Goal: Task Accomplishment & Management: Use online tool/utility

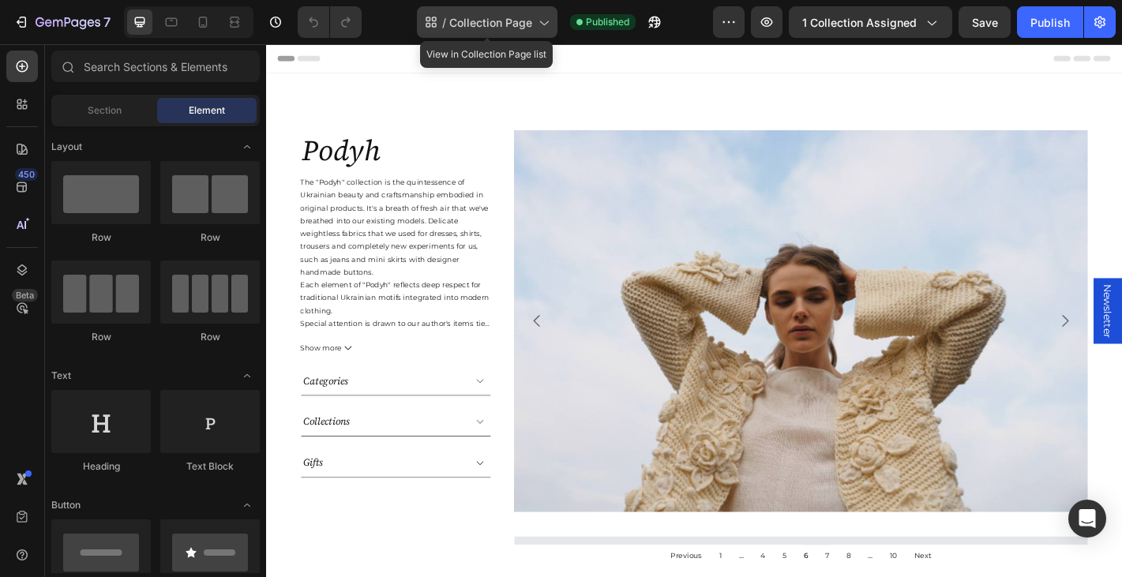
click at [507, 30] on span "Collection Page" at bounding box center [490, 22] width 83 height 17
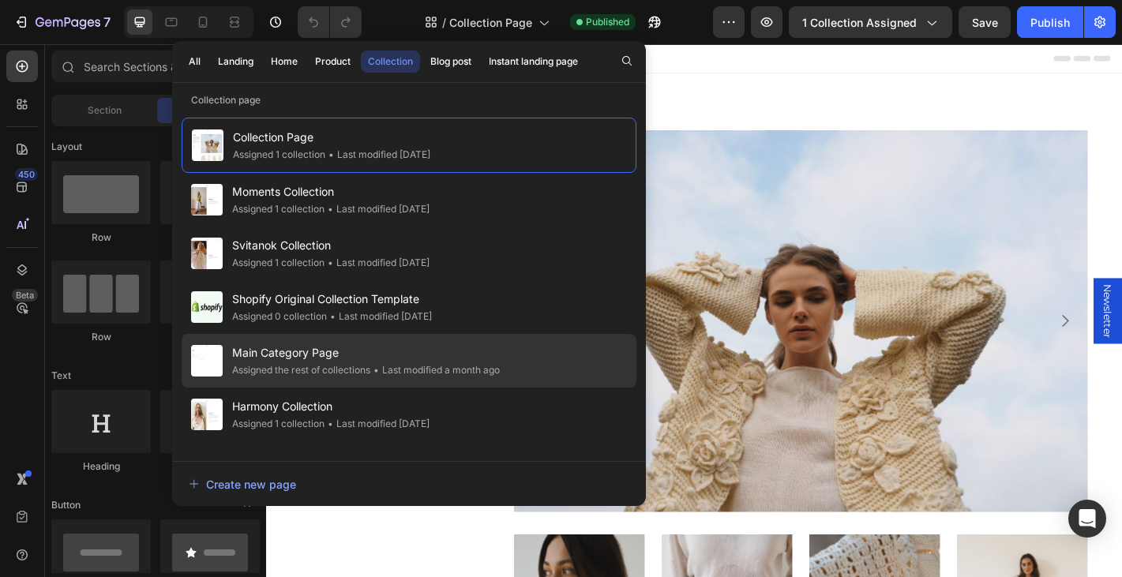
click at [333, 371] on div "Assigned the rest of collections" at bounding box center [301, 370] width 138 height 16
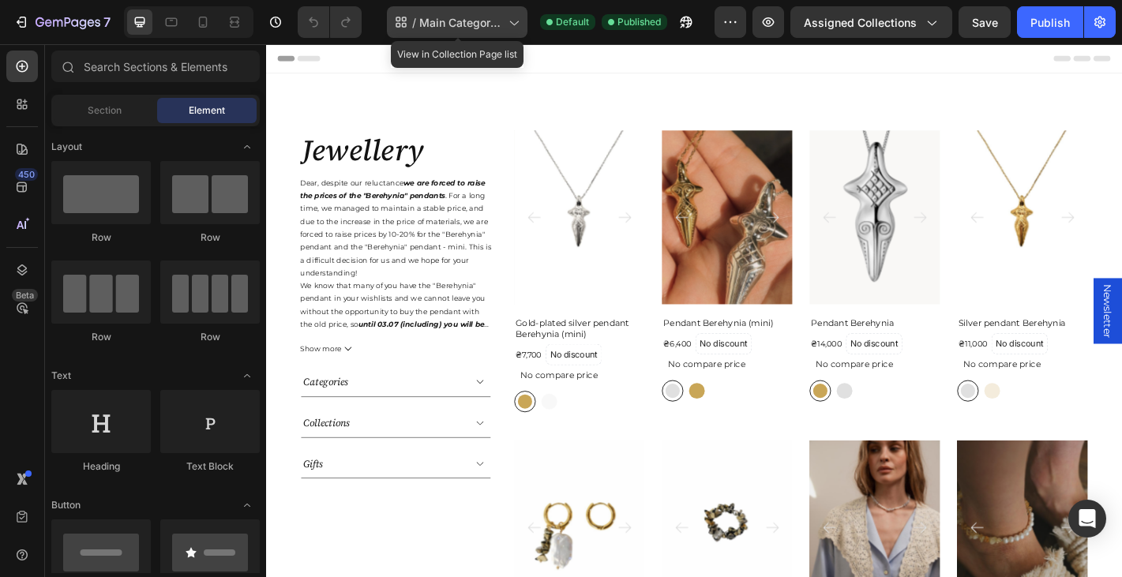
click at [449, 14] on span "Main Category Page" at bounding box center [460, 22] width 83 height 17
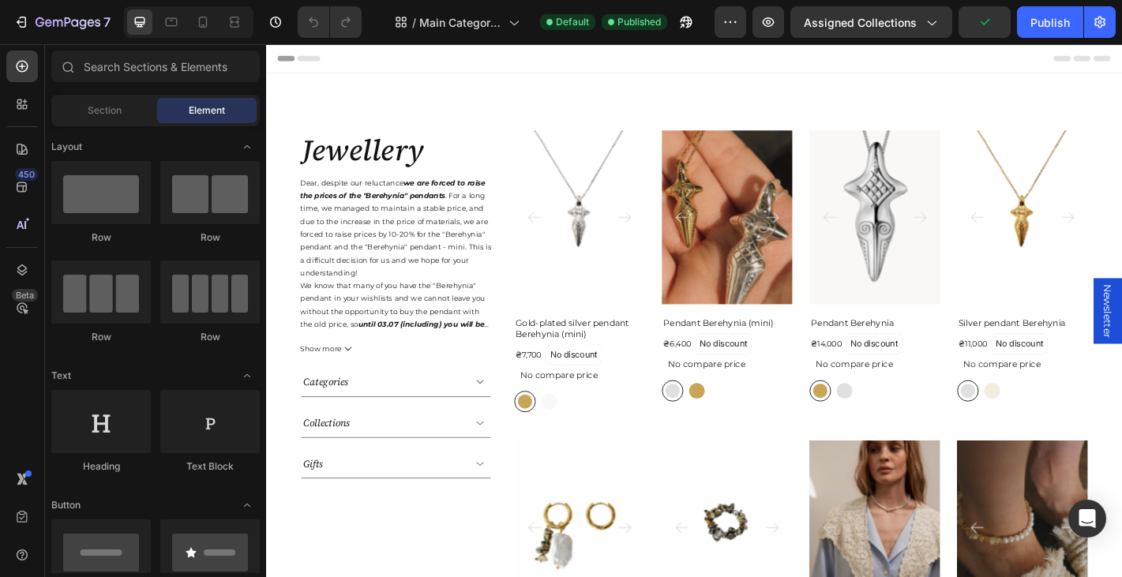
click at [741, 60] on div "Header" at bounding box center [740, 60] width 922 height 32
click at [493, 416] on div "Categories" at bounding box center [410, 418] width 210 height 32
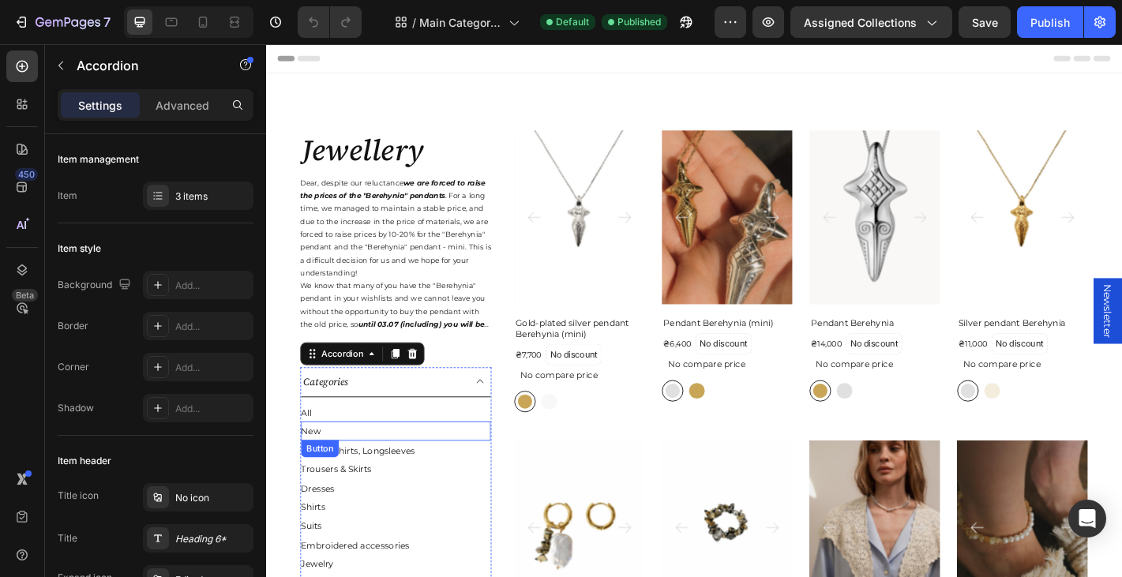
click at [358, 470] on div "New Button" at bounding box center [410, 472] width 210 height 21
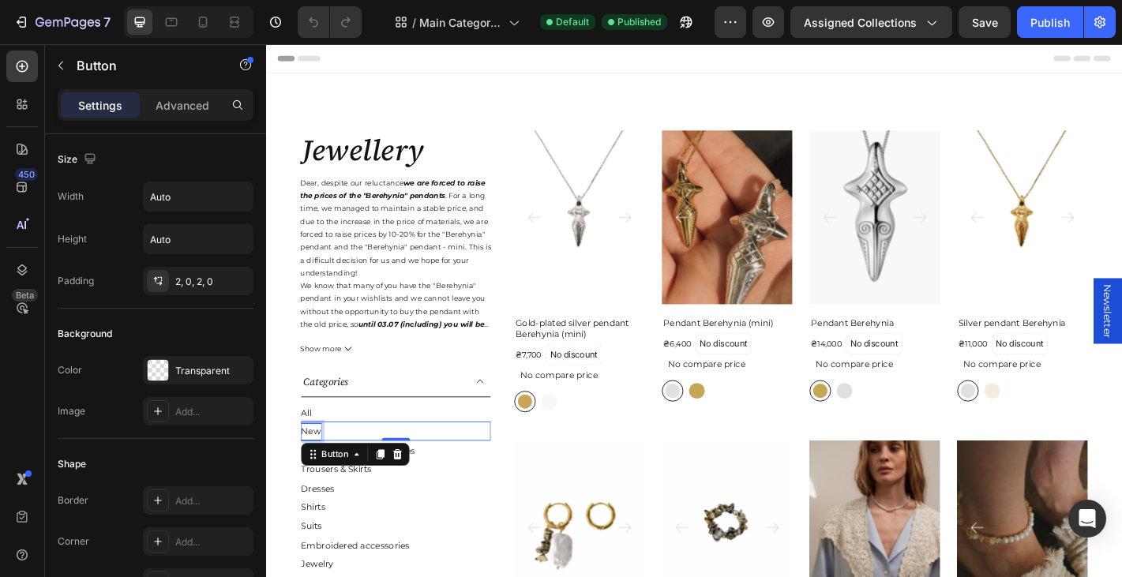
click at [317, 471] on div "New" at bounding box center [316, 472] width 22 height 17
click at [317, 471] on p "New" at bounding box center [316, 472] width 22 height 17
click at [319, 473] on p "Beatsellers" at bounding box center [330, 472] width 51 height 17
click at [454, 486] on div "Tops, T-Shirts, Longsleeves Button" at bounding box center [410, 493] width 210 height 21
click at [386, 475] on div "Bestsellers Button" at bounding box center [410, 472] width 210 height 21
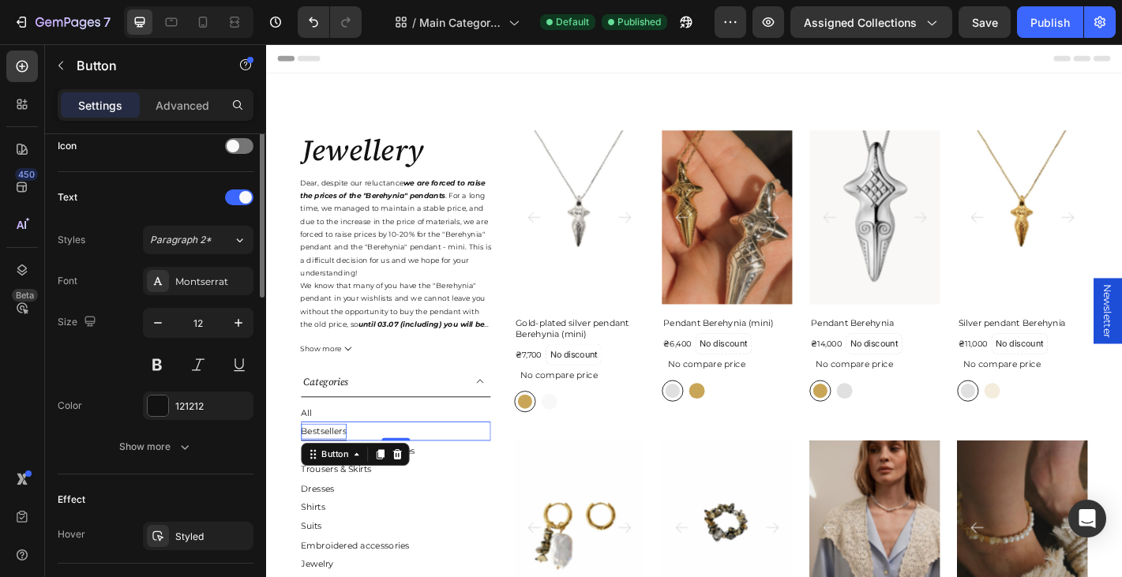
scroll to position [767, 0]
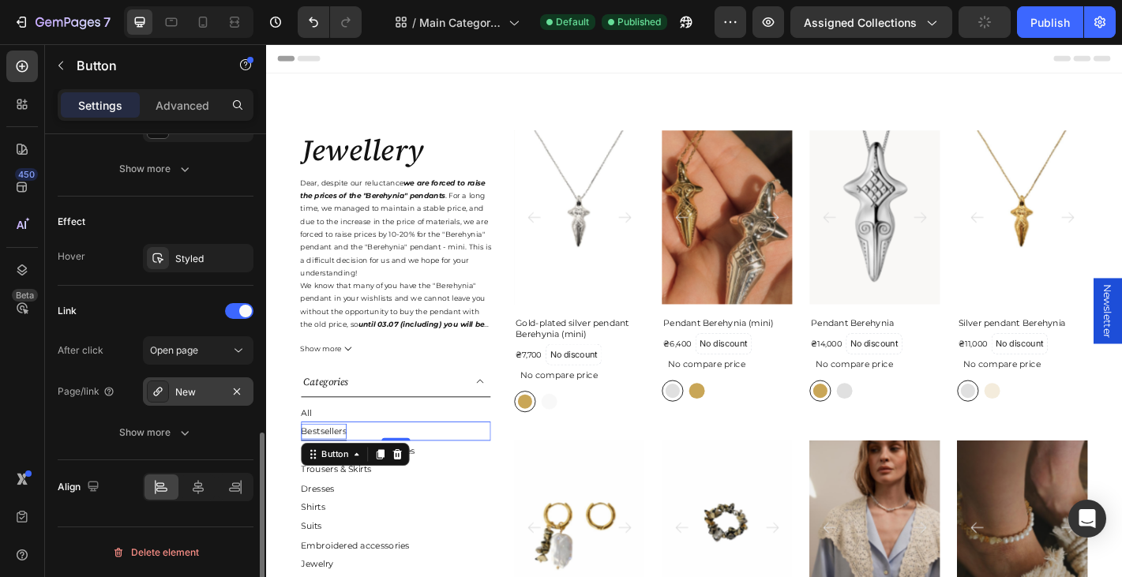
click at [188, 396] on div "New" at bounding box center [198, 392] width 46 height 14
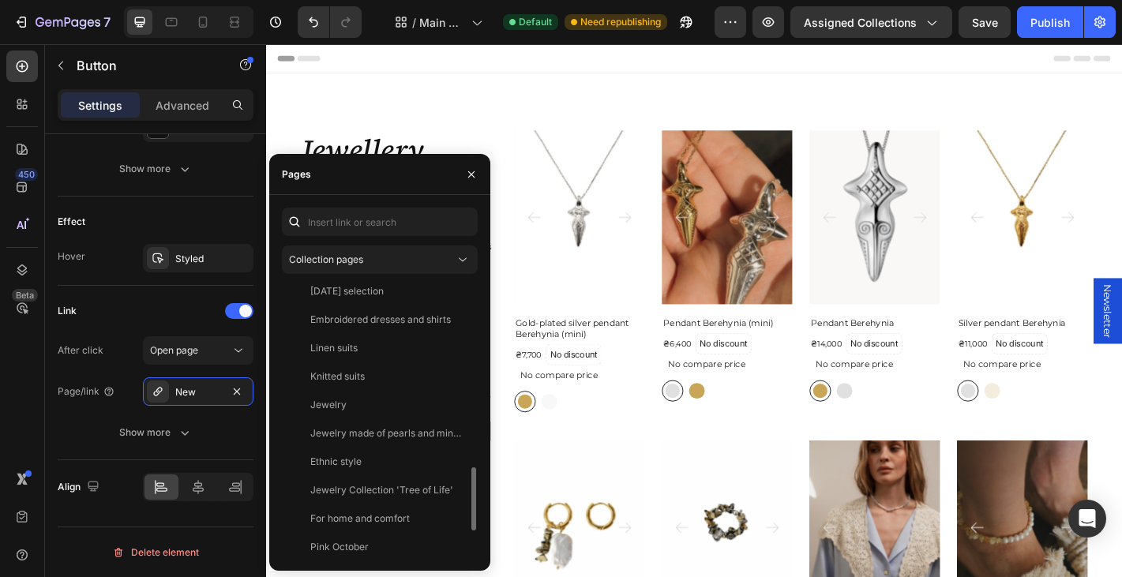
scroll to position [919, 0]
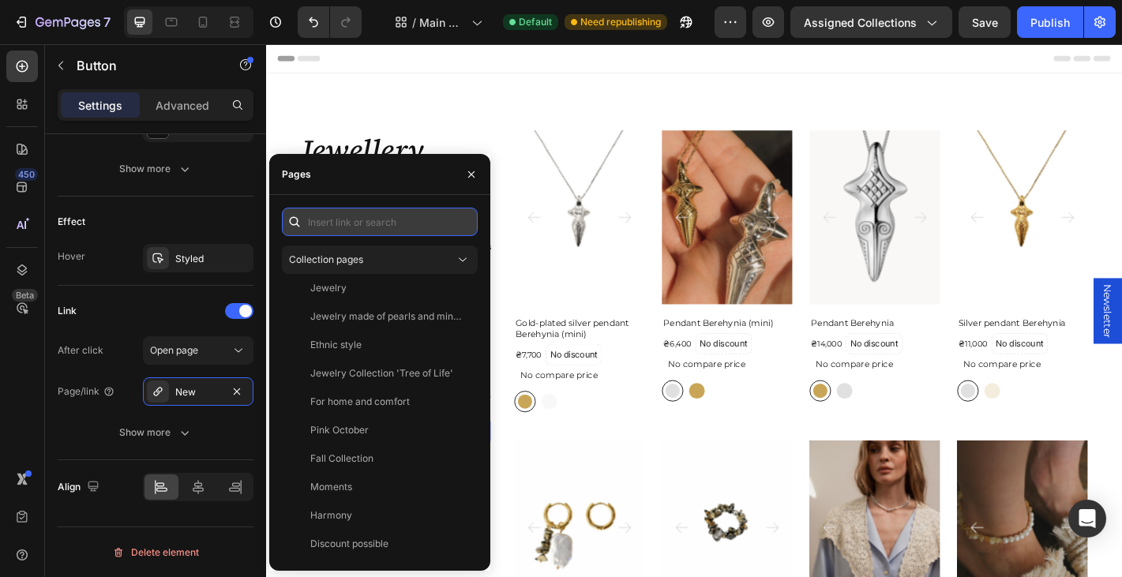
click at [352, 212] on input "text" at bounding box center [380, 222] width 196 height 28
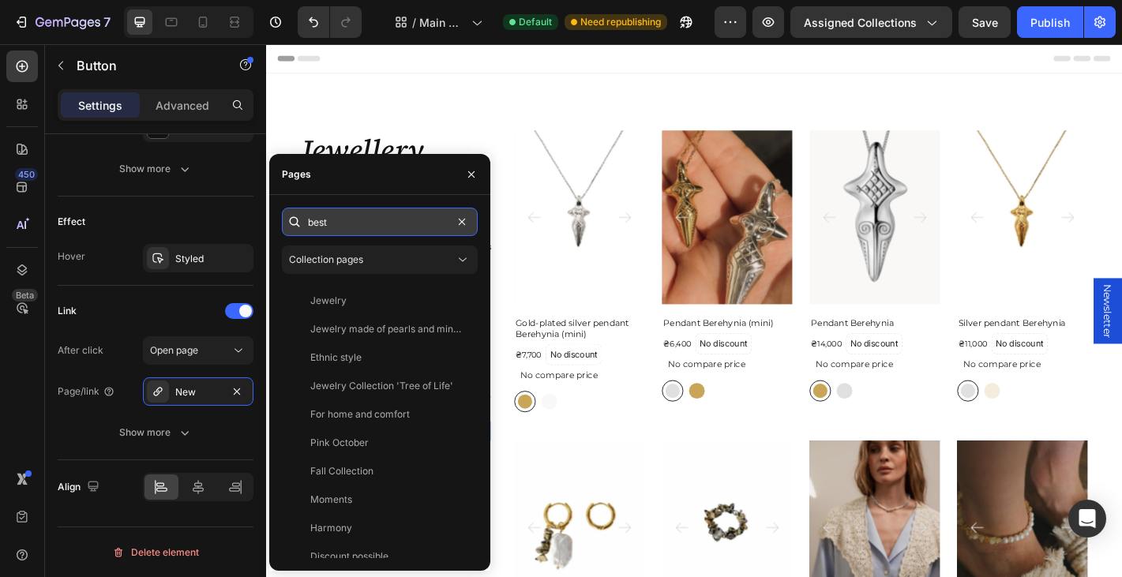
scroll to position [0, 0]
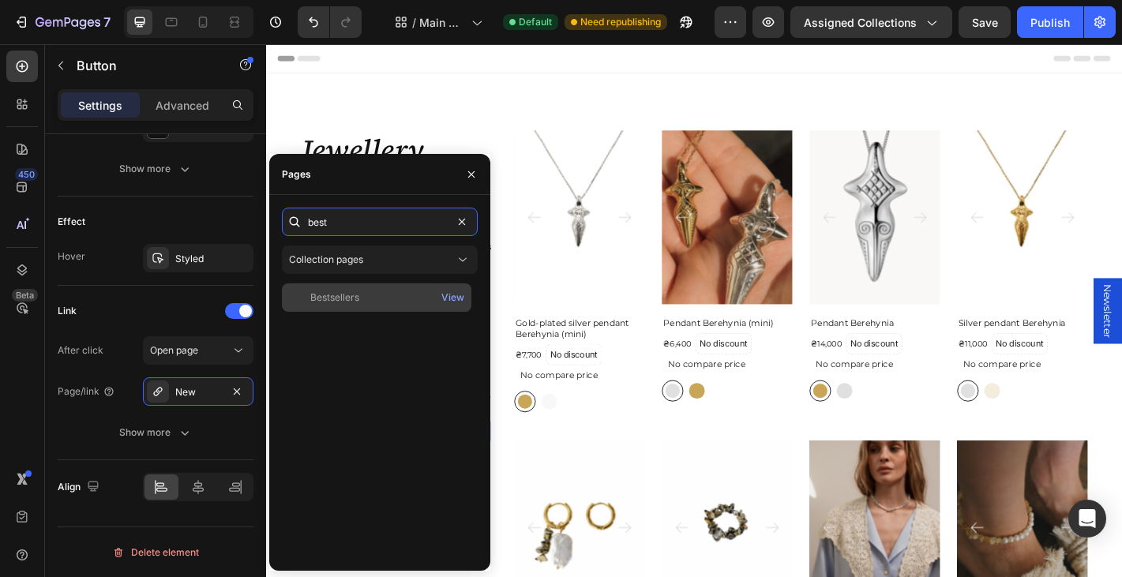
type input "best"
click at [370, 305] on div "Bestsellers View" at bounding box center [377, 297] width 190 height 28
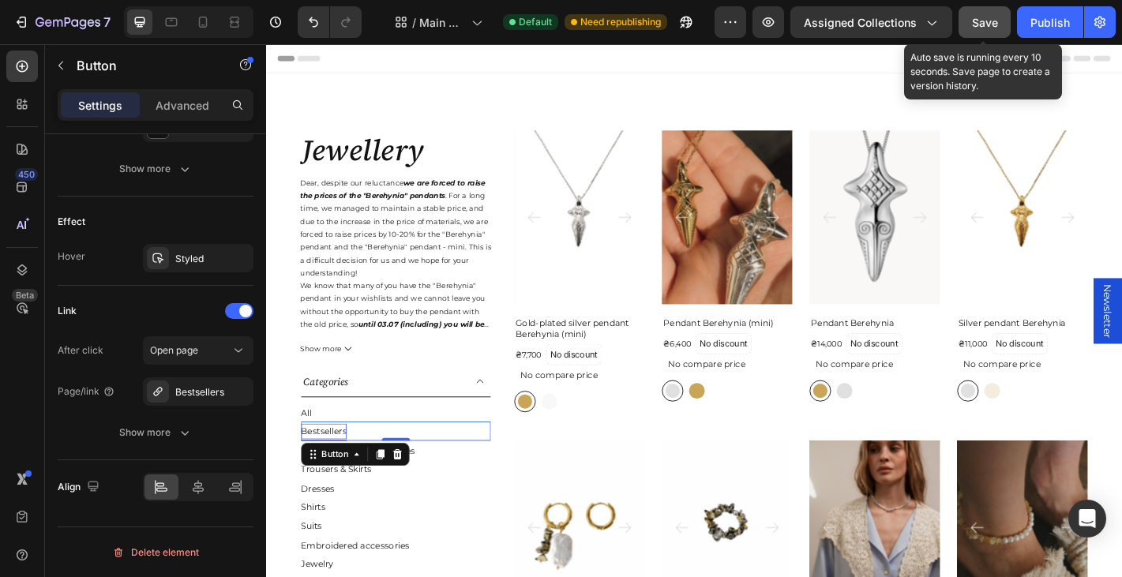
click at [974, 35] on button "Save" at bounding box center [985, 22] width 52 height 32
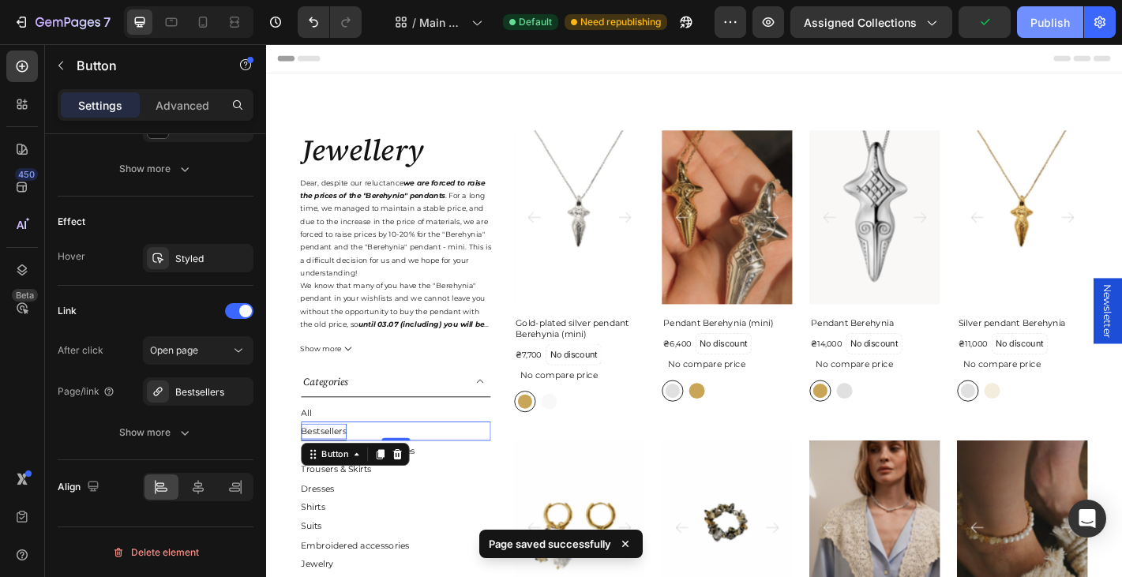
click at [1045, 26] on div "Publish" at bounding box center [1049, 22] width 39 height 17
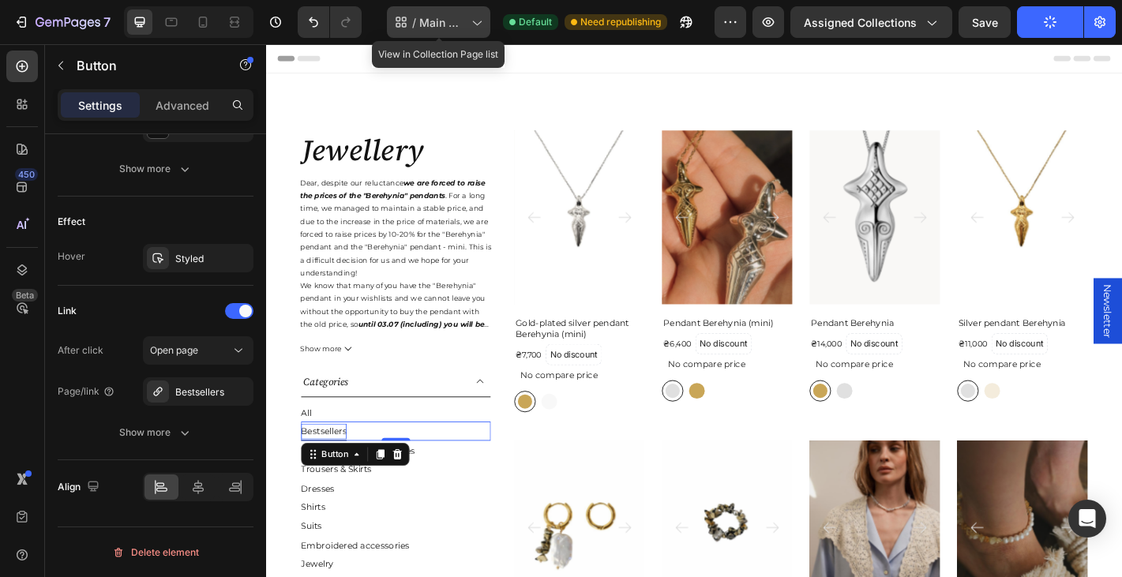
click at [428, 29] on span "Main Category Page" at bounding box center [442, 22] width 46 height 17
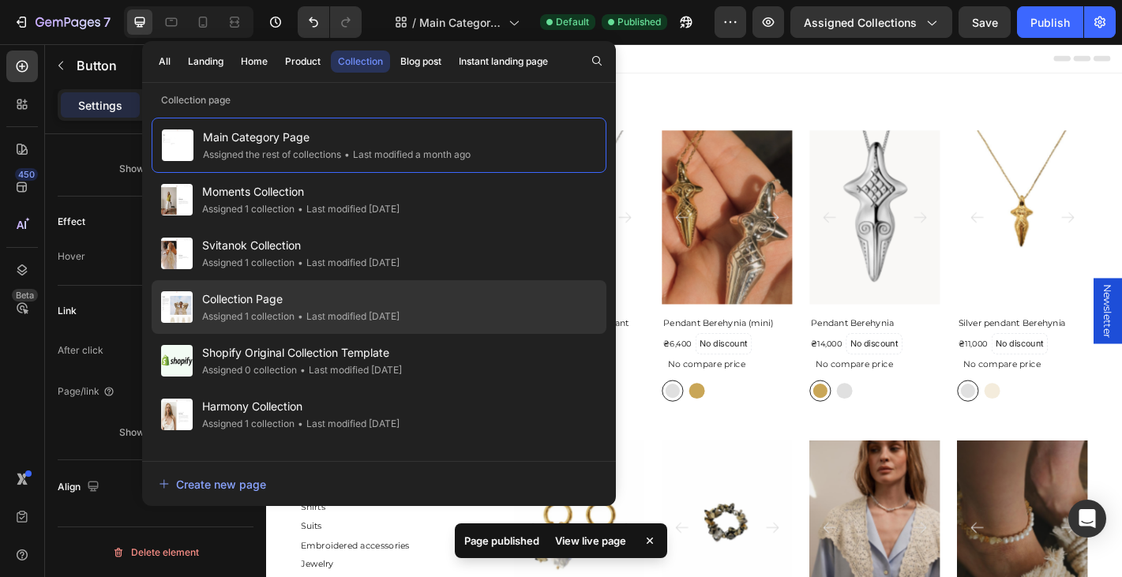
click at [291, 293] on span "Collection Page" at bounding box center [300, 299] width 197 height 19
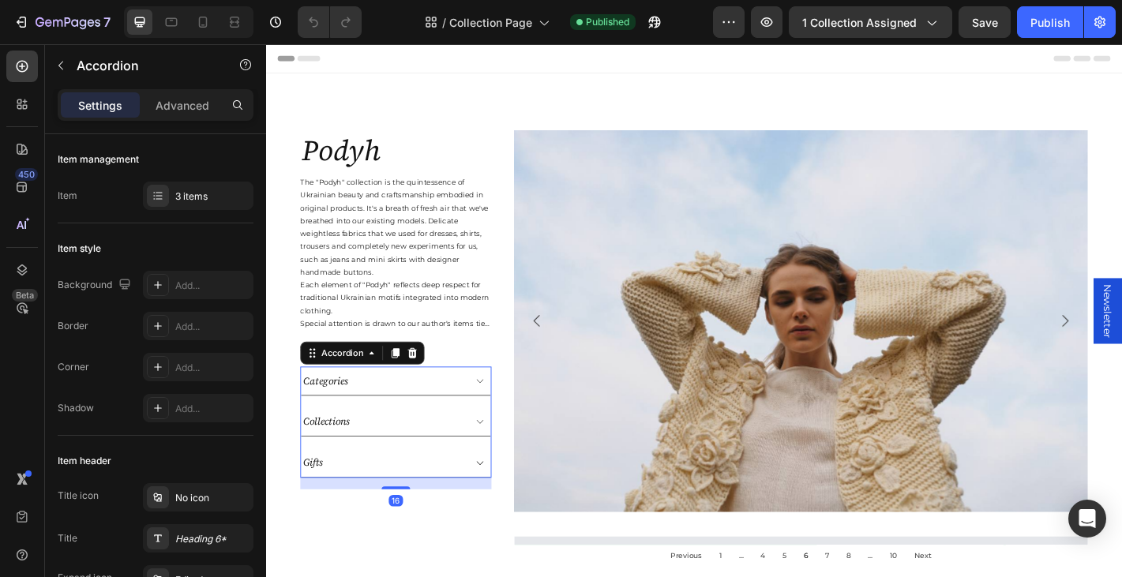
click at [432, 409] on div "Categories" at bounding box center [395, 416] width 180 height 19
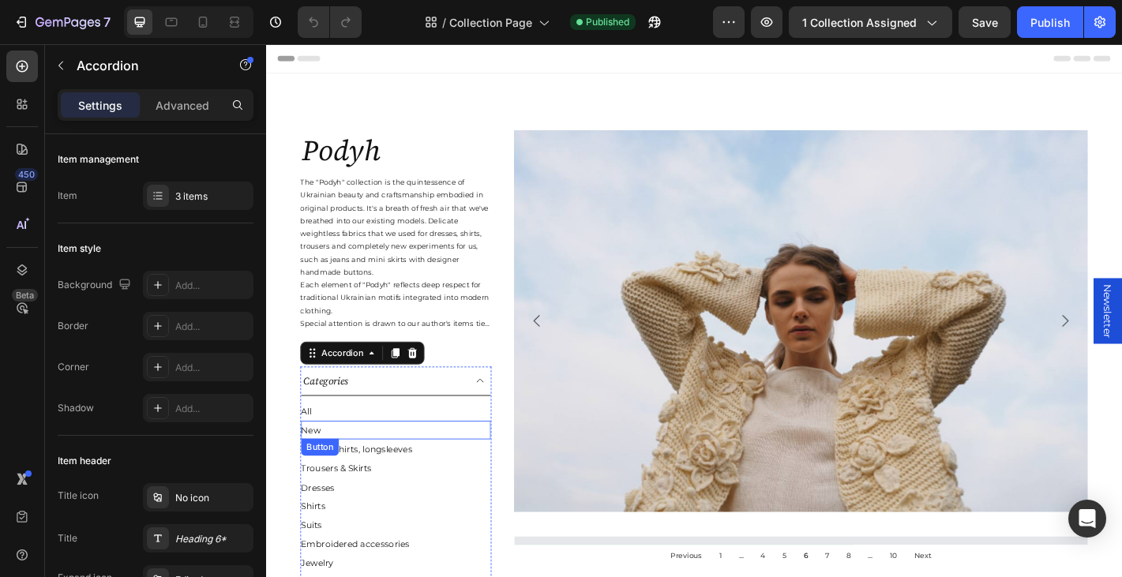
click at [375, 473] on div "New Button" at bounding box center [410, 471] width 210 height 21
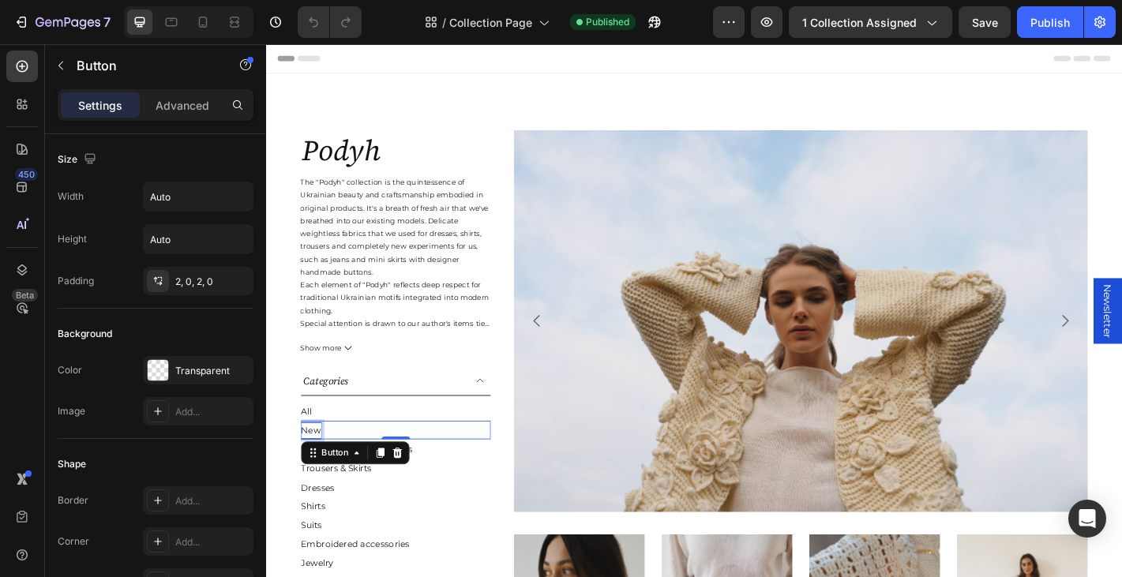
click at [319, 469] on div "New" at bounding box center [316, 471] width 22 height 17
click at [319, 469] on p "New" at bounding box center [316, 471] width 22 height 17
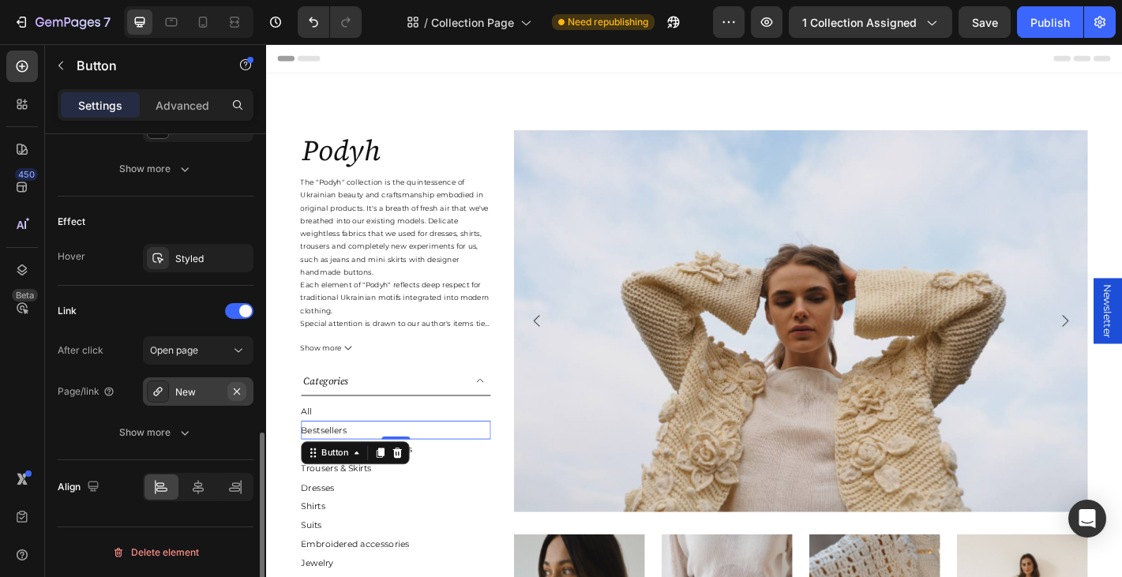
click at [230, 383] on button "button" at bounding box center [236, 391] width 19 height 19
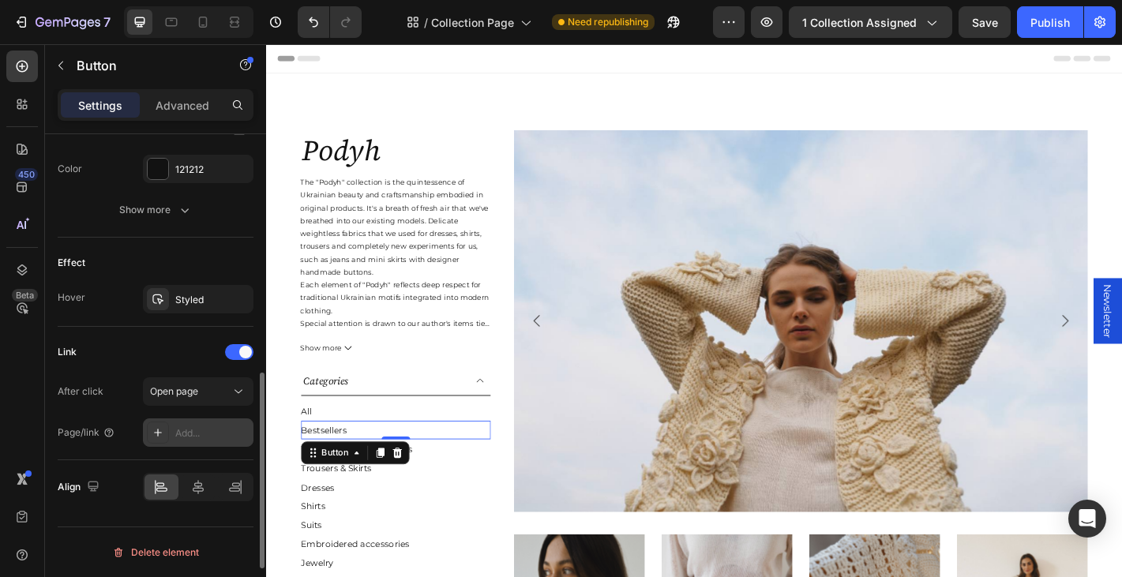
scroll to position [664, 0]
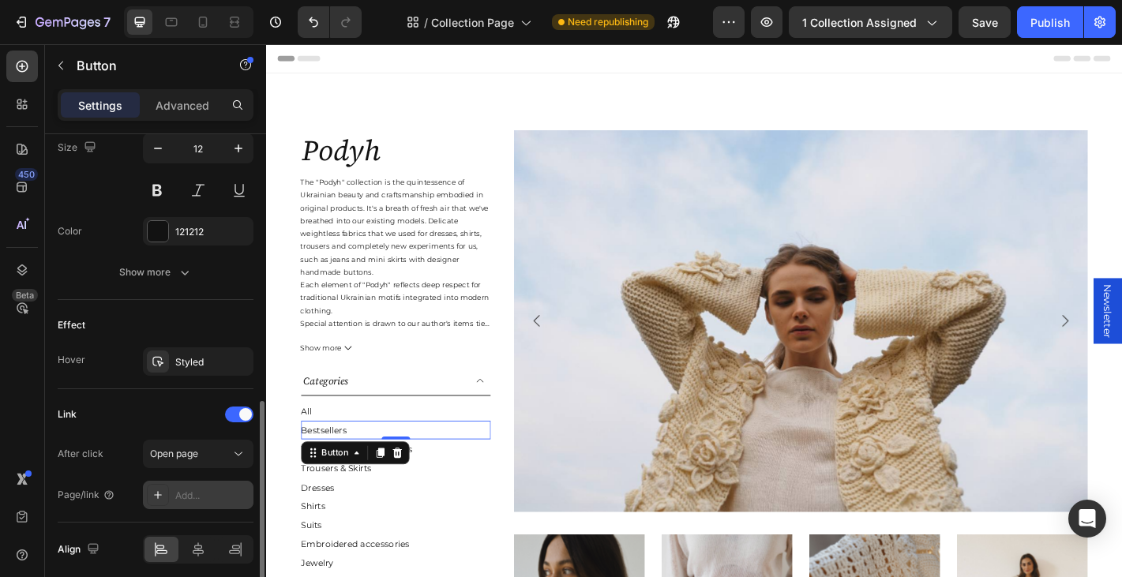
click at [178, 493] on div "Add..." at bounding box center [212, 496] width 74 height 14
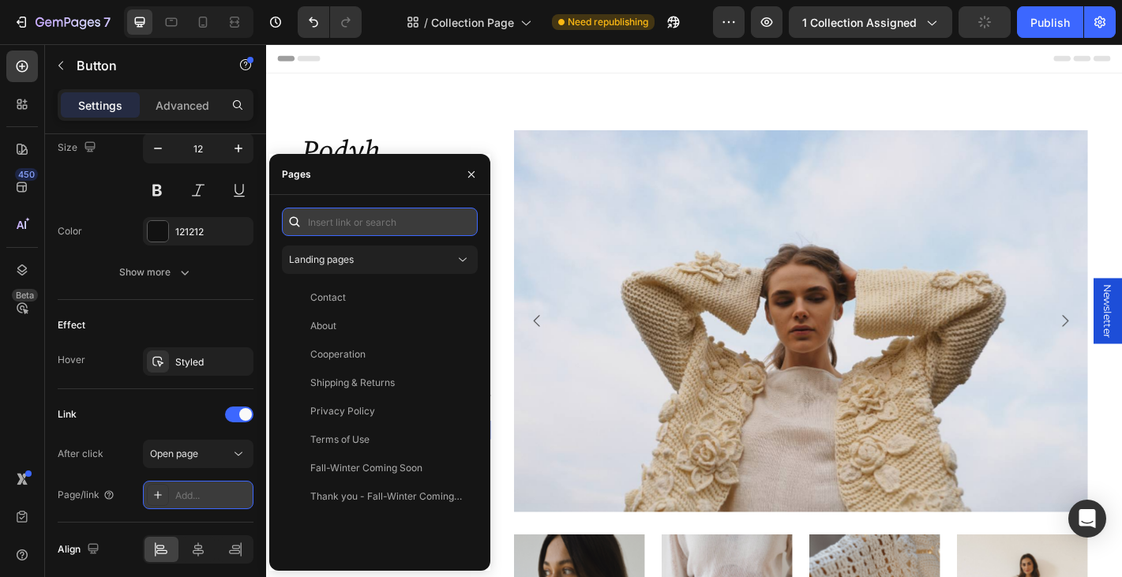
click at [367, 223] on input "text" at bounding box center [380, 222] width 196 height 28
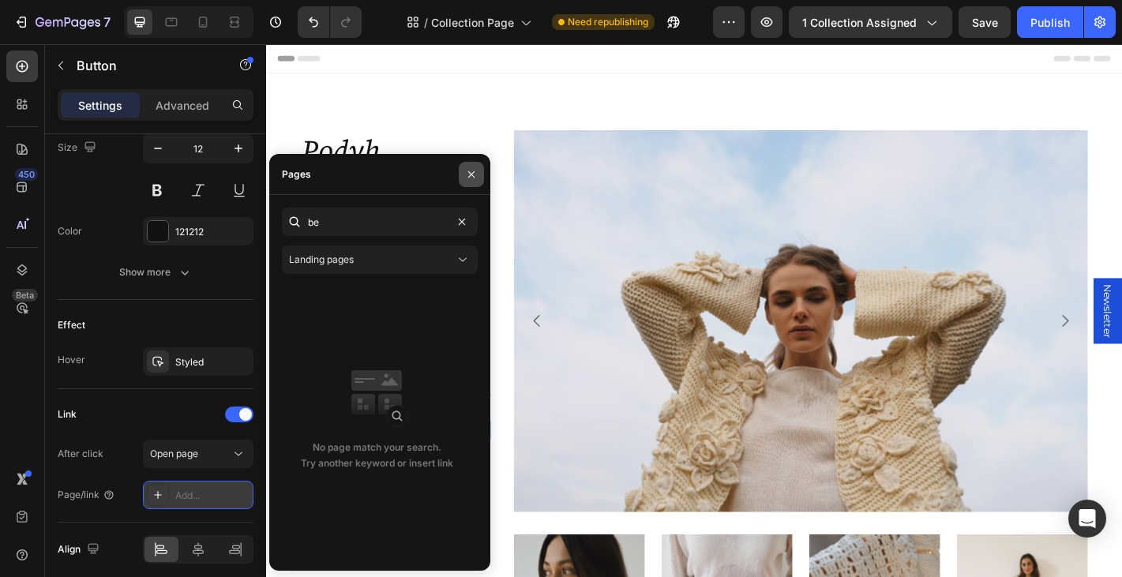
click at [474, 173] on icon "button" at bounding box center [471, 174] width 13 height 13
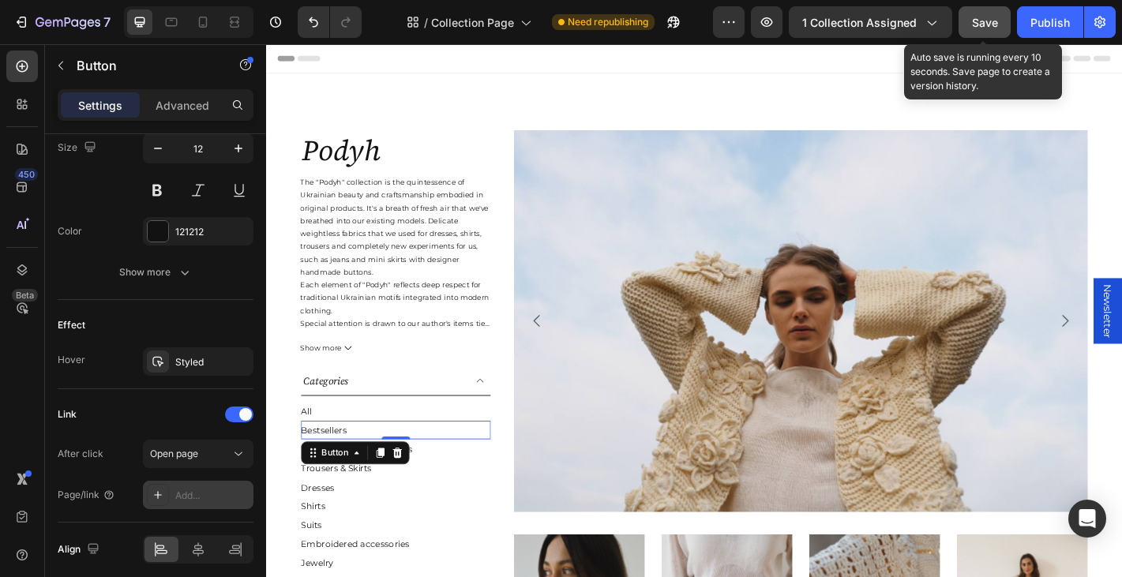
click at [974, 28] on span "Save" at bounding box center [985, 22] width 26 height 13
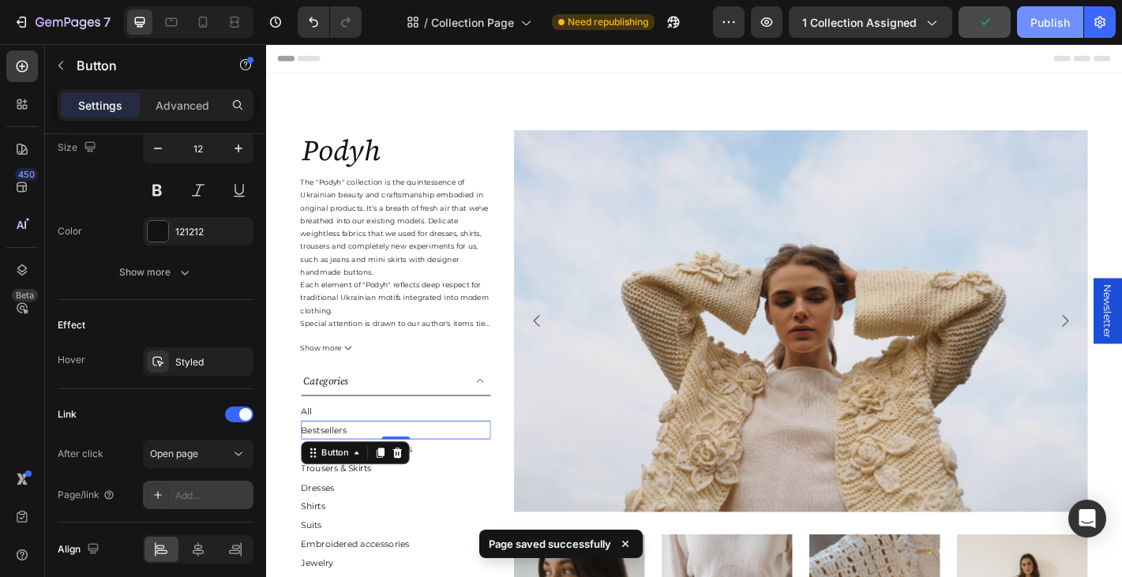
click at [1045, 18] on div "Publish" at bounding box center [1049, 22] width 39 height 17
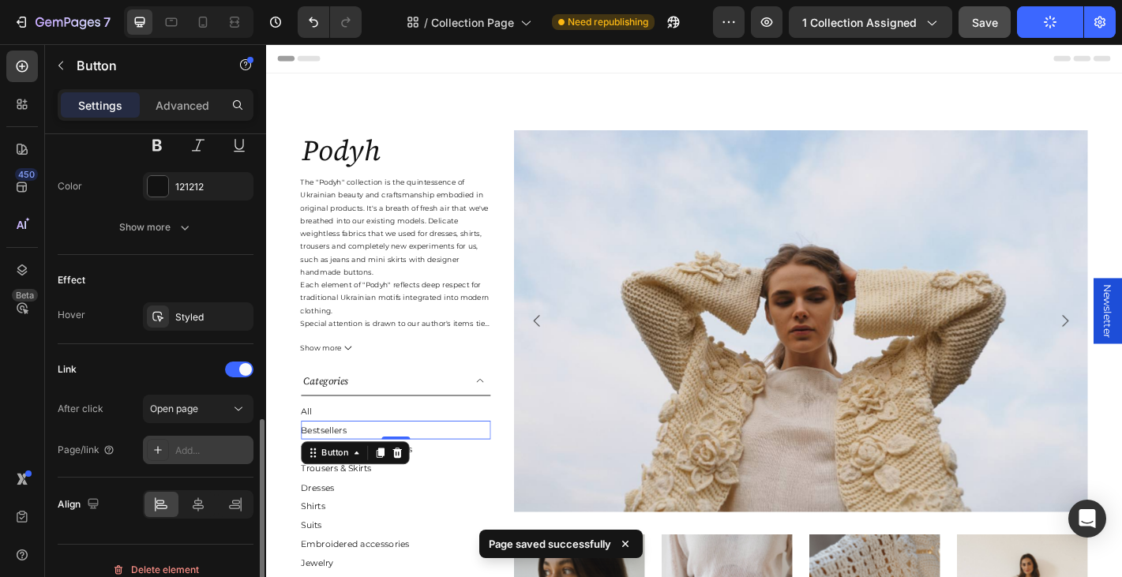
scroll to position [726, 0]
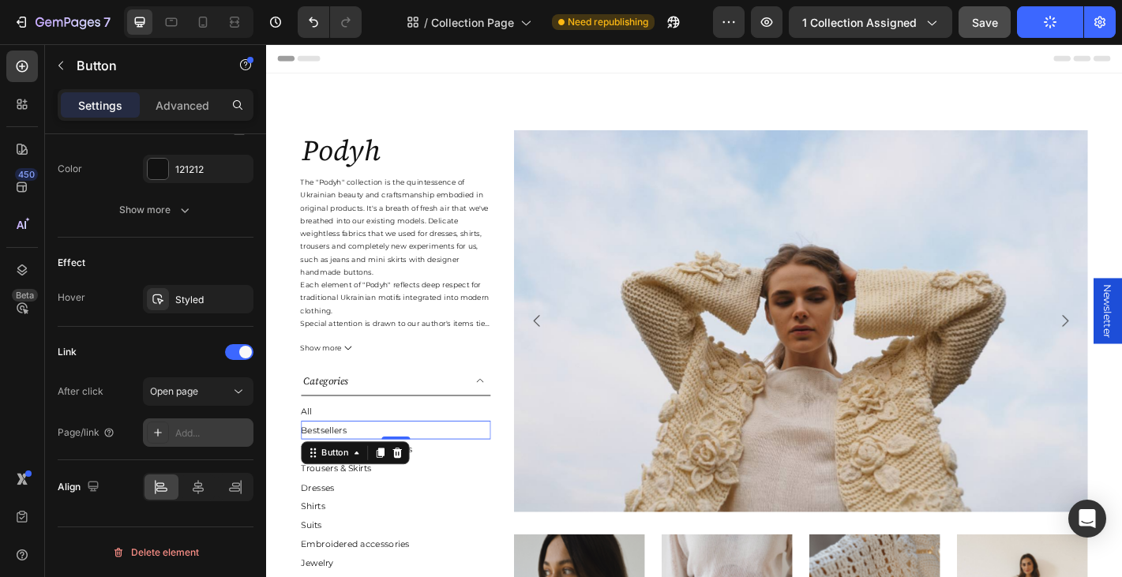
click at [377, 472] on div "Bestsellers Button 0" at bounding box center [410, 471] width 210 height 21
click at [186, 390] on span "Open page" at bounding box center [174, 391] width 48 height 12
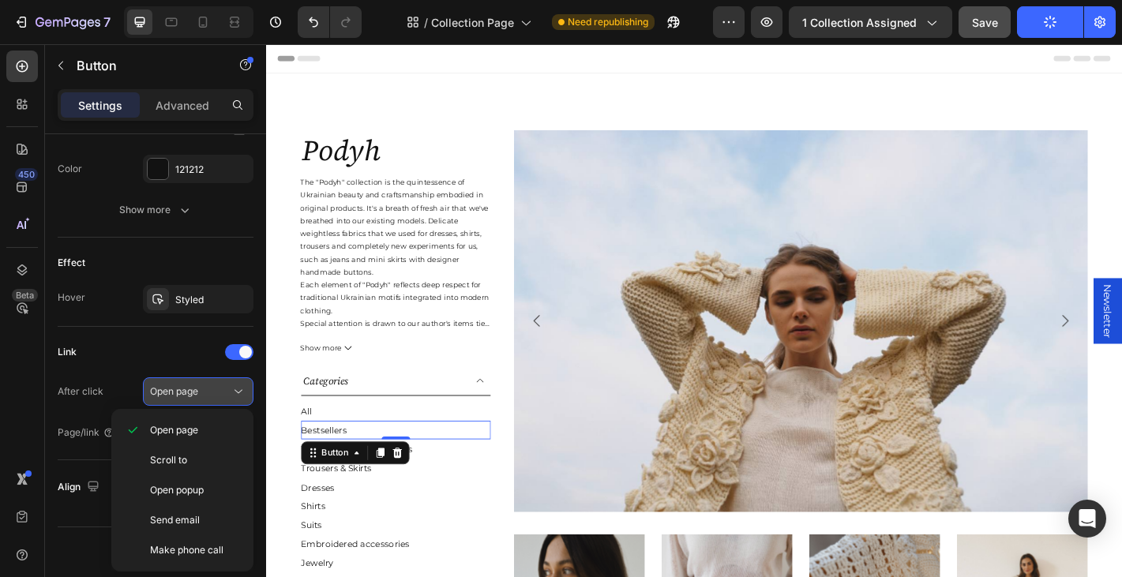
click at [186, 390] on span "Open page" at bounding box center [174, 391] width 48 height 12
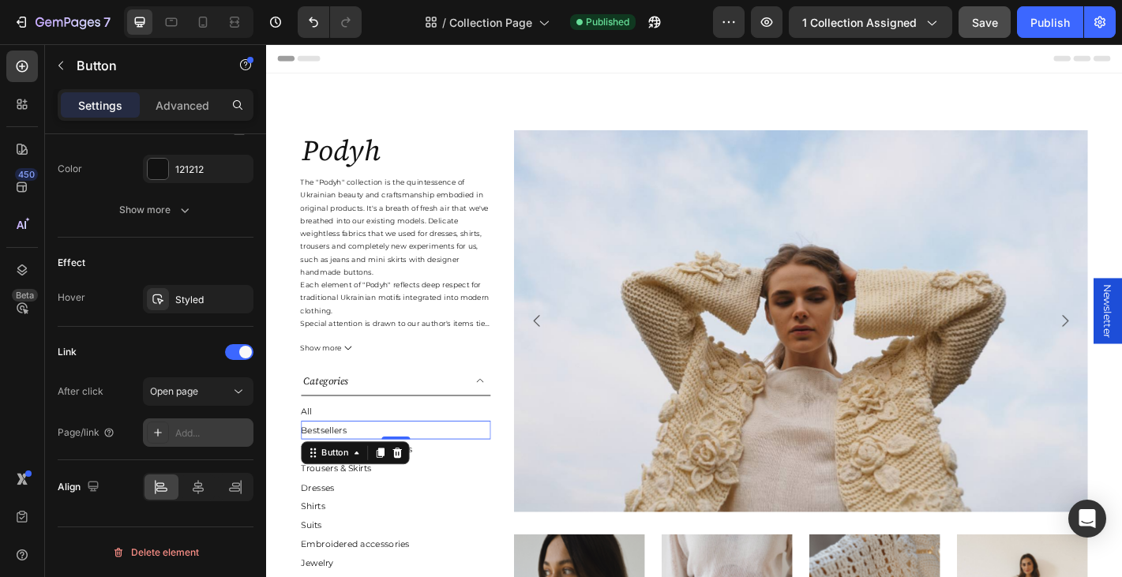
click at [196, 426] on div "Add..." at bounding box center [212, 433] width 74 height 14
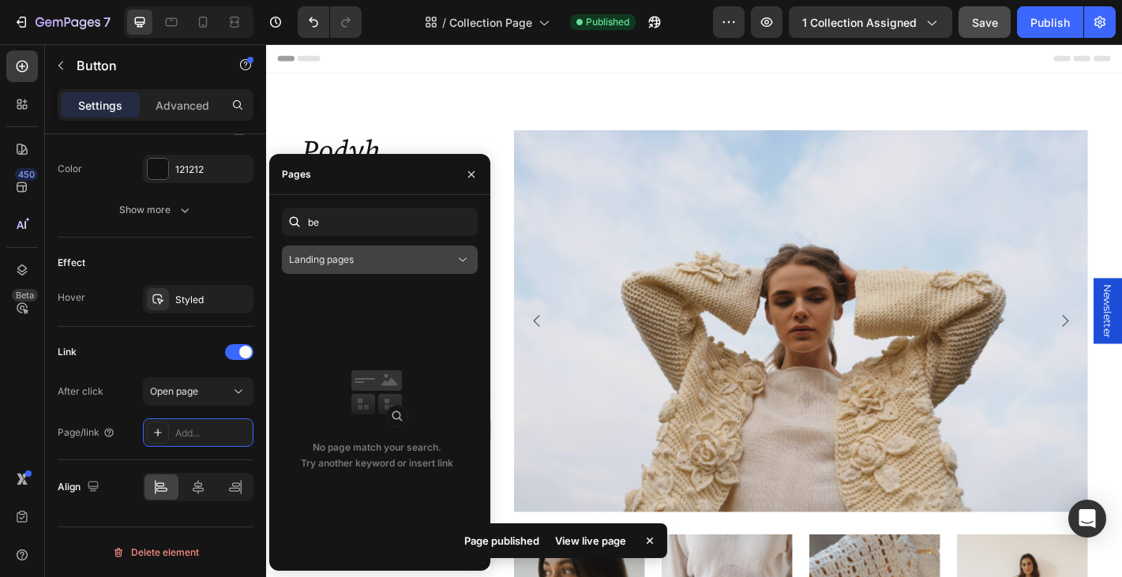
click at [365, 257] on div "Landing pages" at bounding box center [372, 260] width 166 height 14
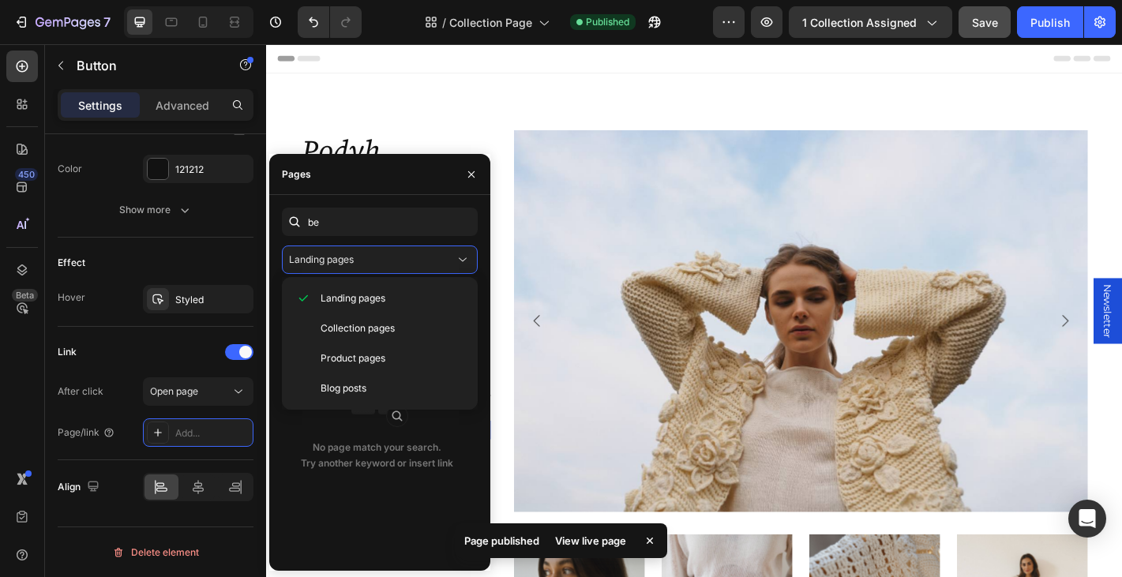
click at [404, 196] on div "be Landing pages No page match your search. Try another keyword or insert link" at bounding box center [379, 383] width 221 height 376
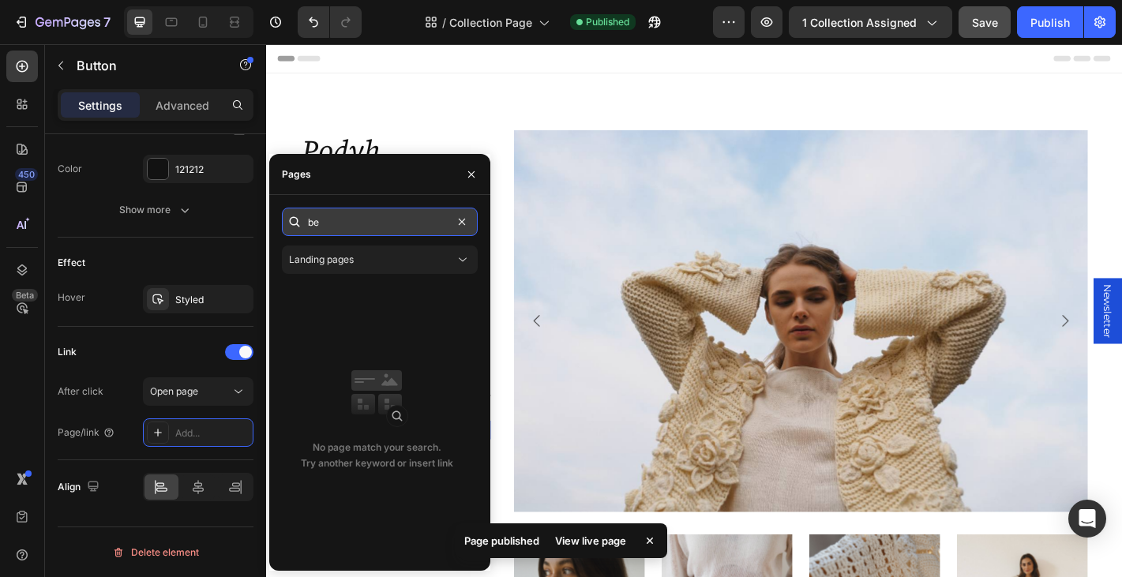
click at [392, 210] on input "be" at bounding box center [380, 222] width 196 height 28
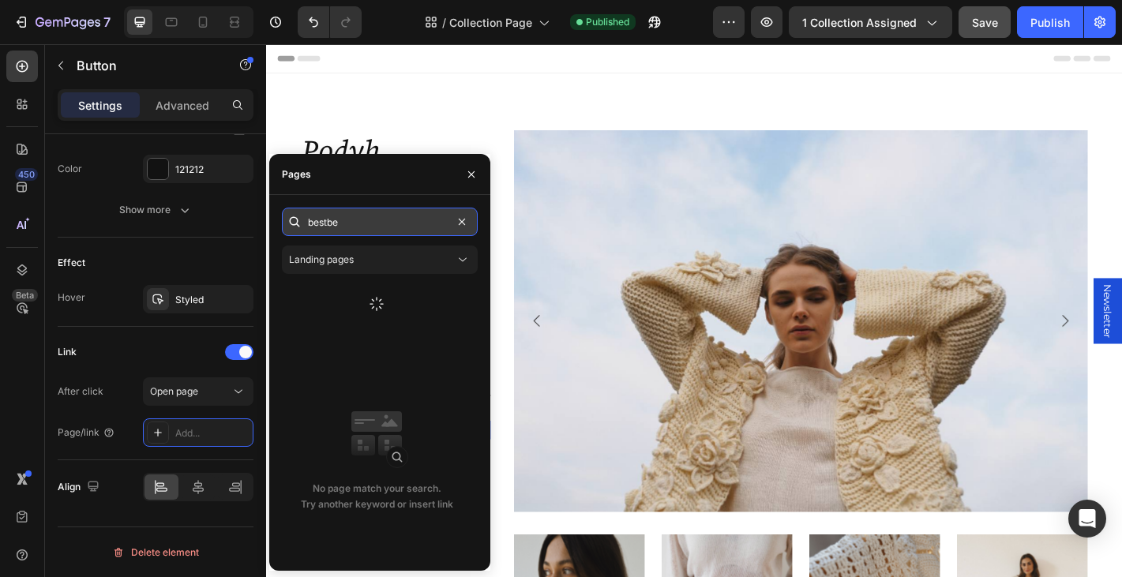
click at [392, 227] on input "bestbe" at bounding box center [380, 222] width 196 height 28
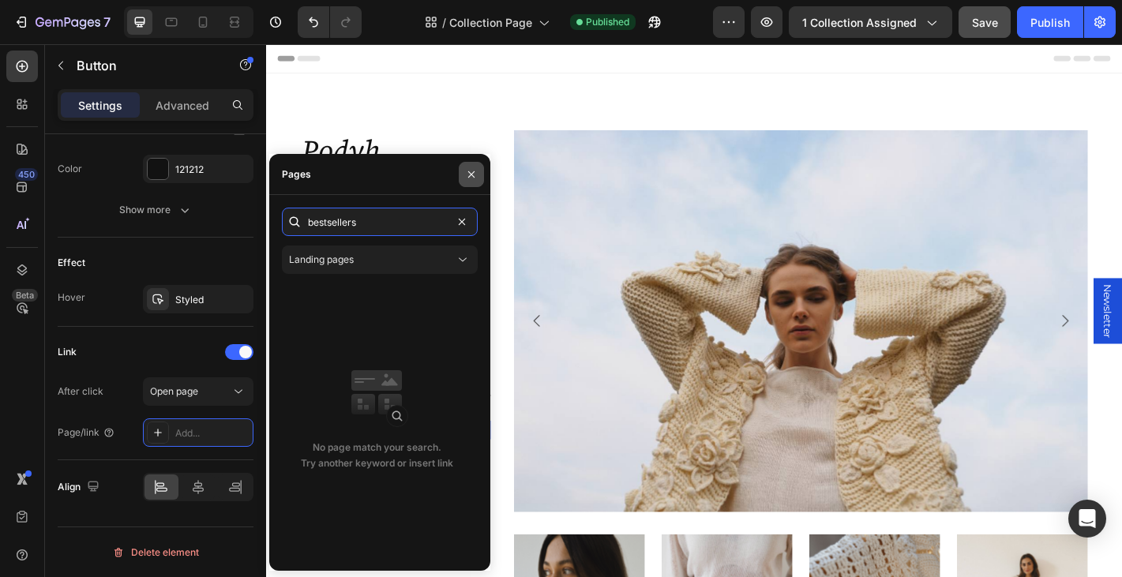
type input "bestsellers"
click at [475, 168] on icon "button" at bounding box center [471, 174] width 13 height 13
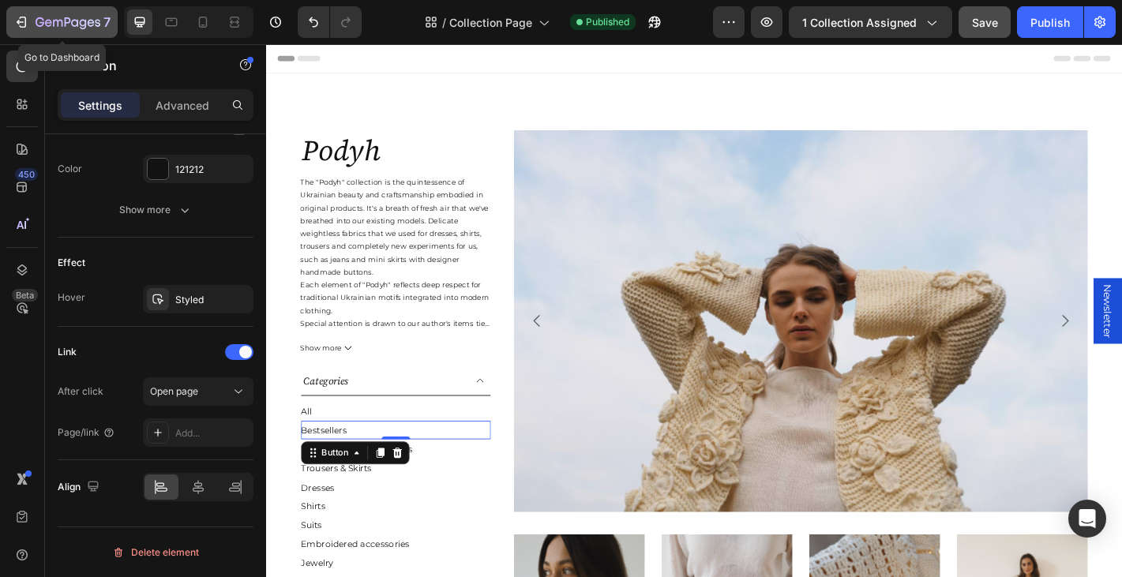
click at [58, 20] on icon "button" at bounding box center [68, 23] width 65 height 13
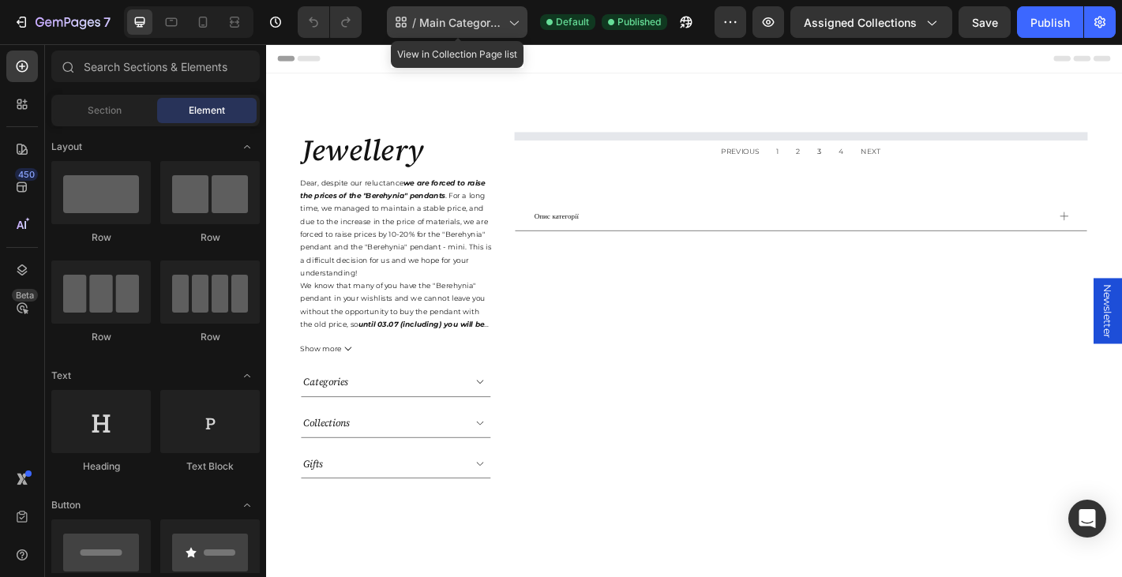
click at [458, 25] on span "Main Category Page" at bounding box center [460, 22] width 83 height 17
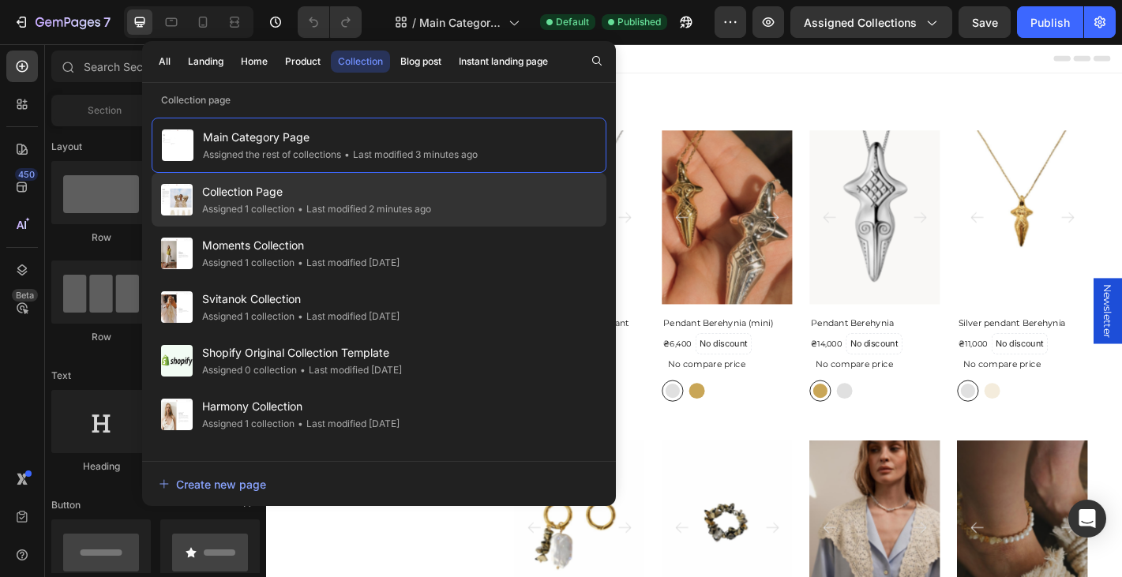
click at [355, 176] on div "Collection Page Assigned 1 collection • Last modified 2 minutes ago" at bounding box center [379, 200] width 455 height 54
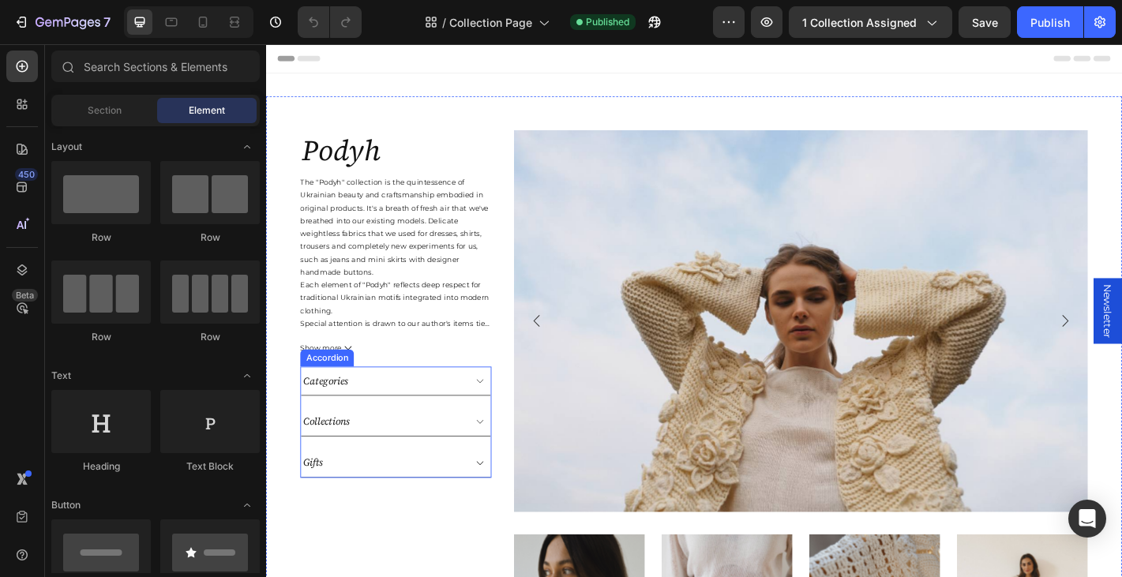
click at [402, 423] on div "Categories" at bounding box center [395, 416] width 180 height 19
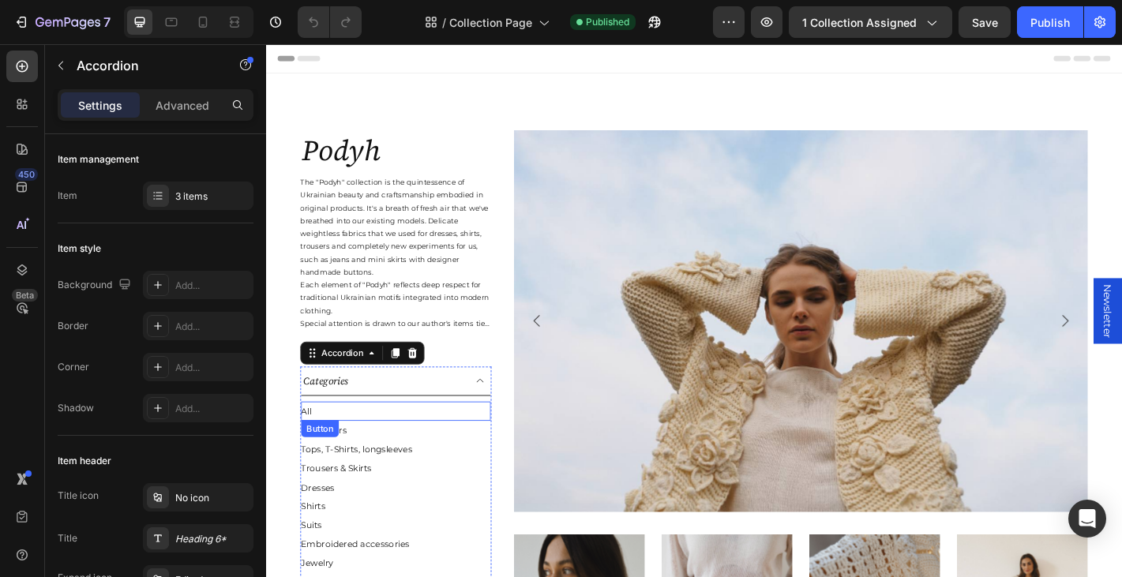
click at [332, 473] on div "Button" at bounding box center [326, 470] width 36 height 14
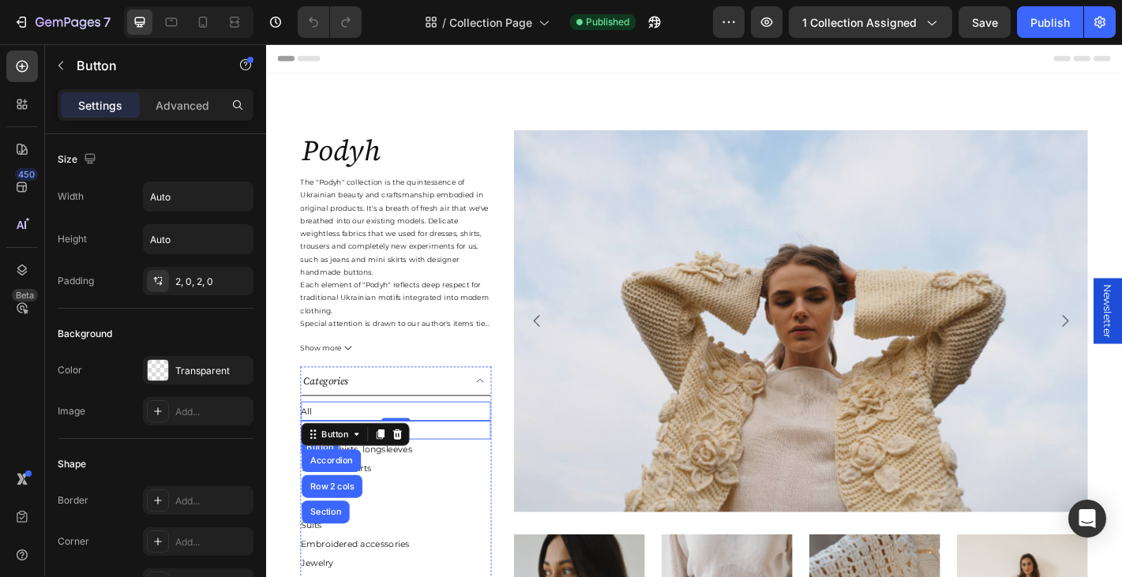
click at [468, 463] on div "Bestsellers Button" at bounding box center [410, 471] width 210 height 21
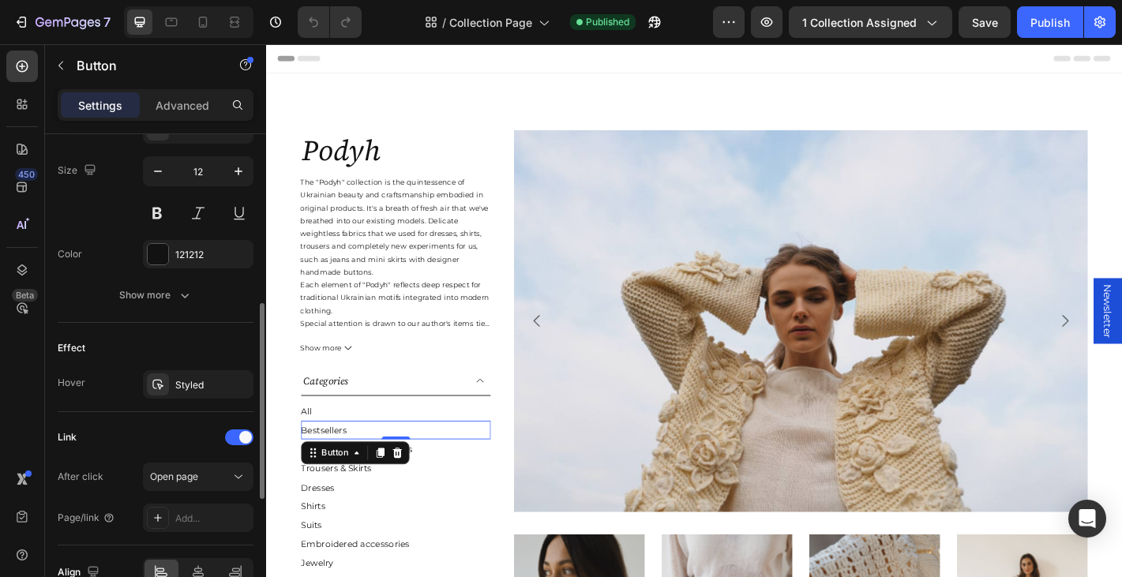
scroll to position [726, 0]
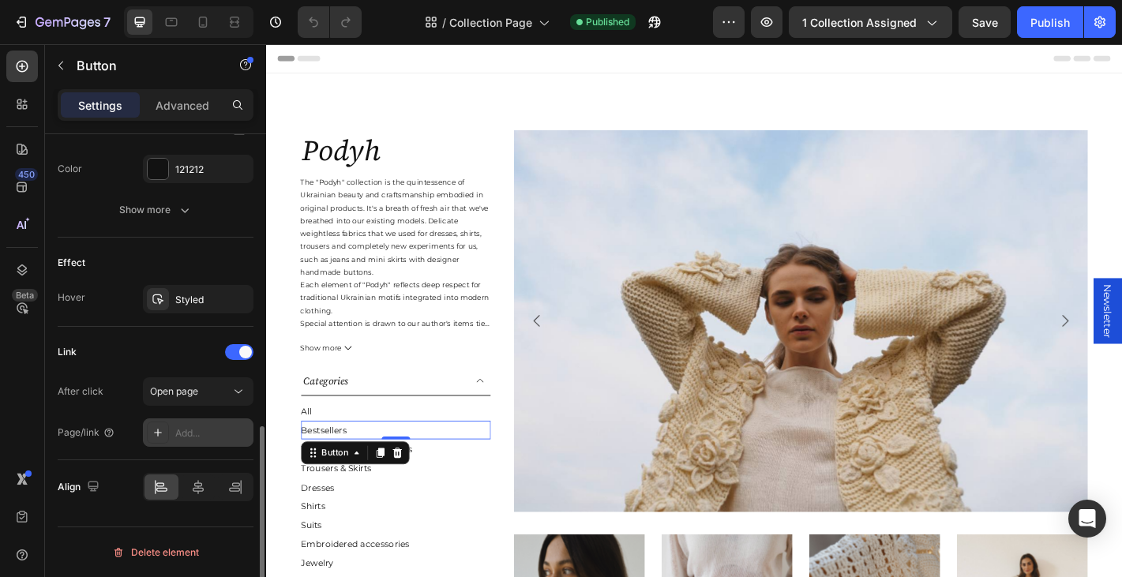
click at [201, 437] on div "Add..." at bounding box center [212, 433] width 74 height 14
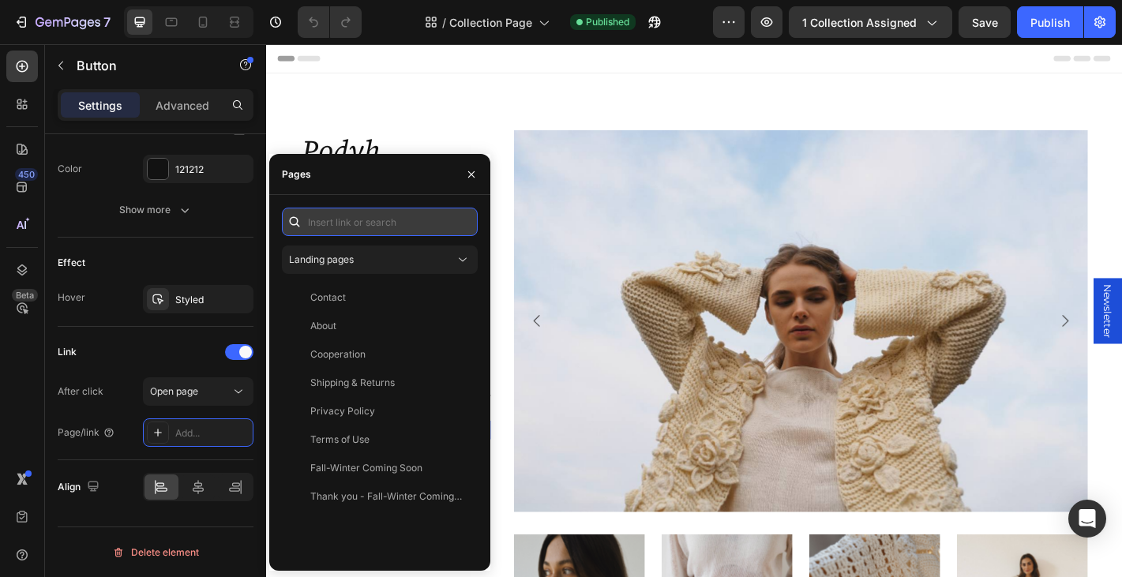
click at [371, 221] on input "text" at bounding box center [380, 222] width 196 height 28
type input "best"
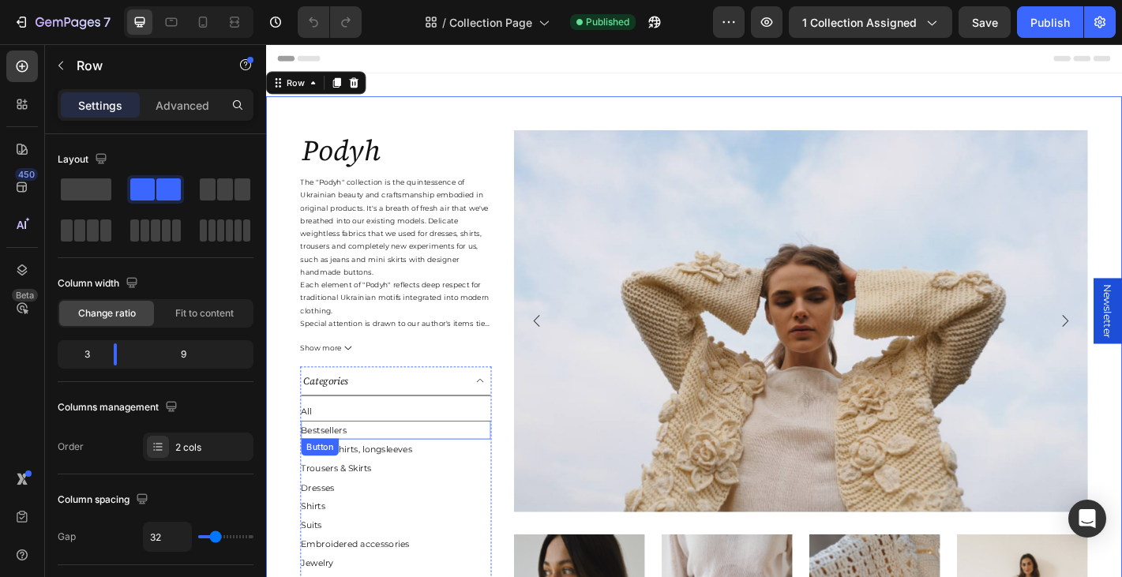
click at [359, 474] on div "Bestsellers Button" at bounding box center [410, 471] width 210 height 21
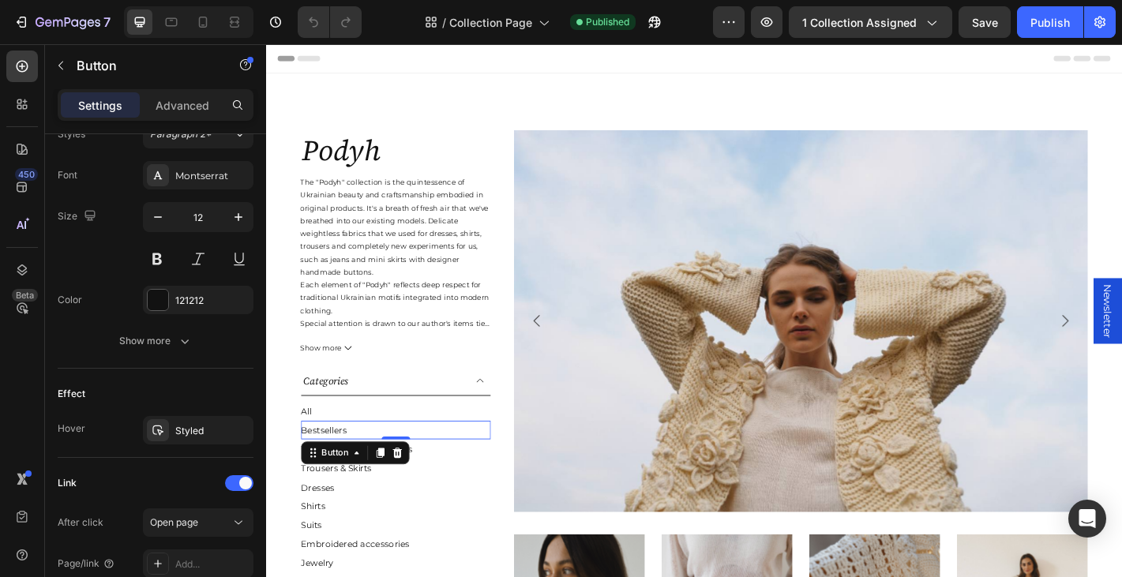
scroll to position [726, 0]
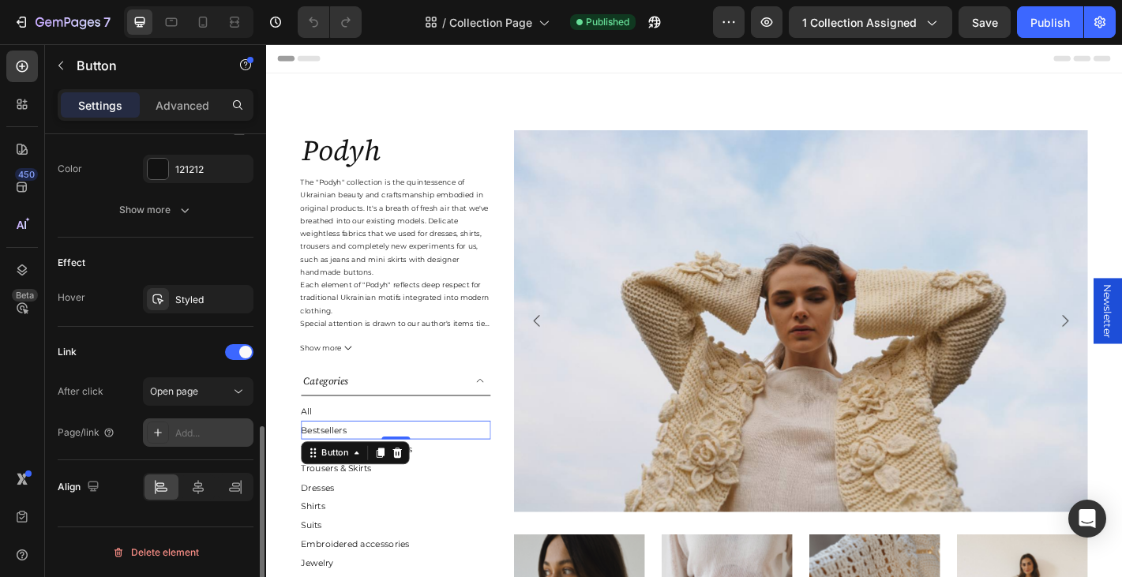
click at [157, 437] on icon at bounding box center [158, 432] width 13 height 13
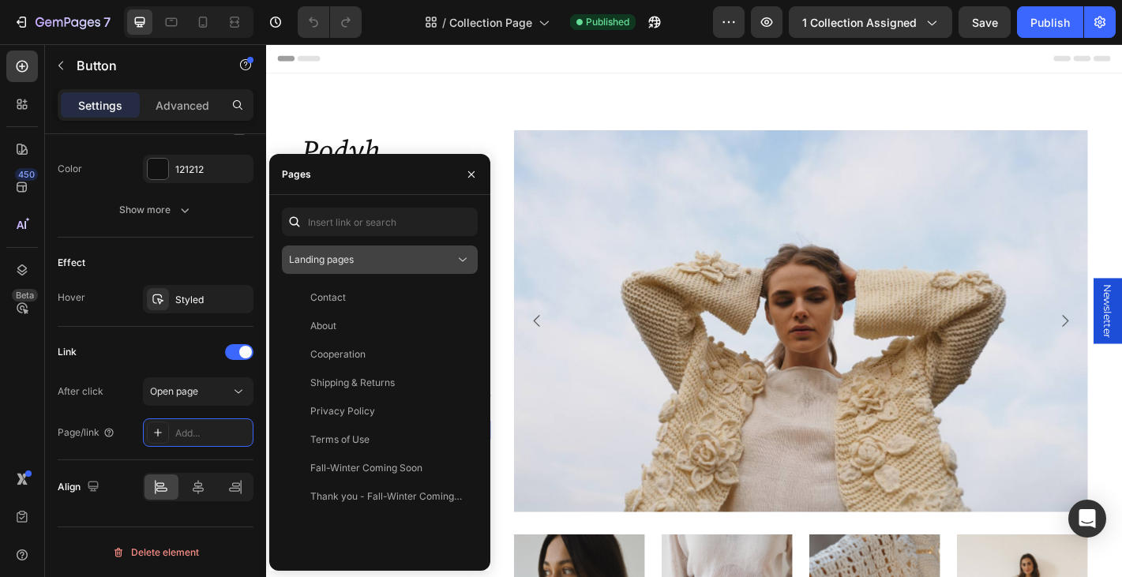
click at [430, 258] on div "Landing pages" at bounding box center [372, 260] width 166 height 14
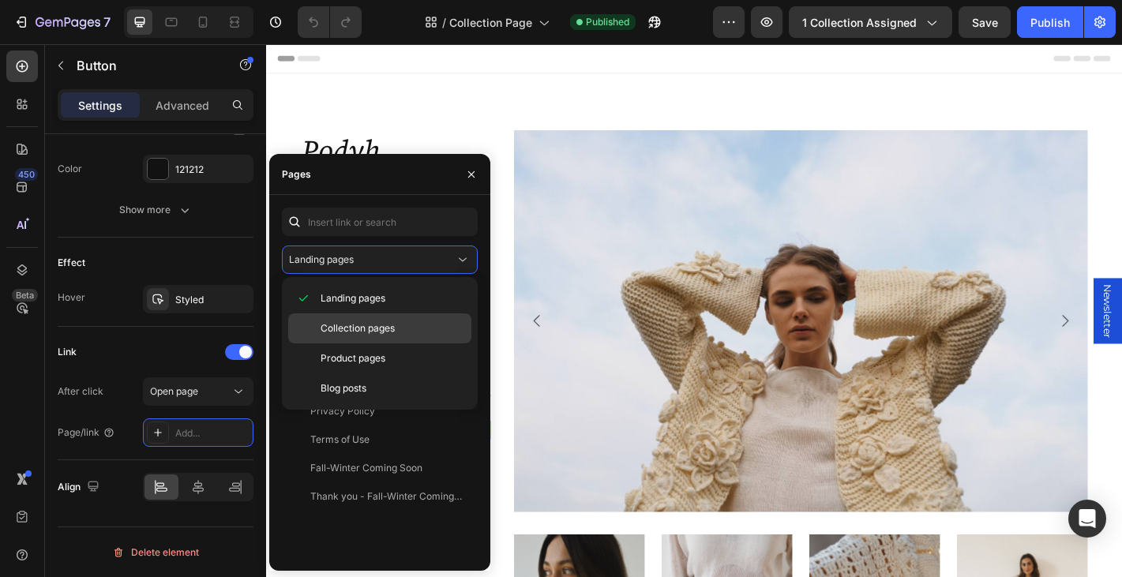
click at [403, 336] on div "Collection pages" at bounding box center [379, 328] width 183 height 30
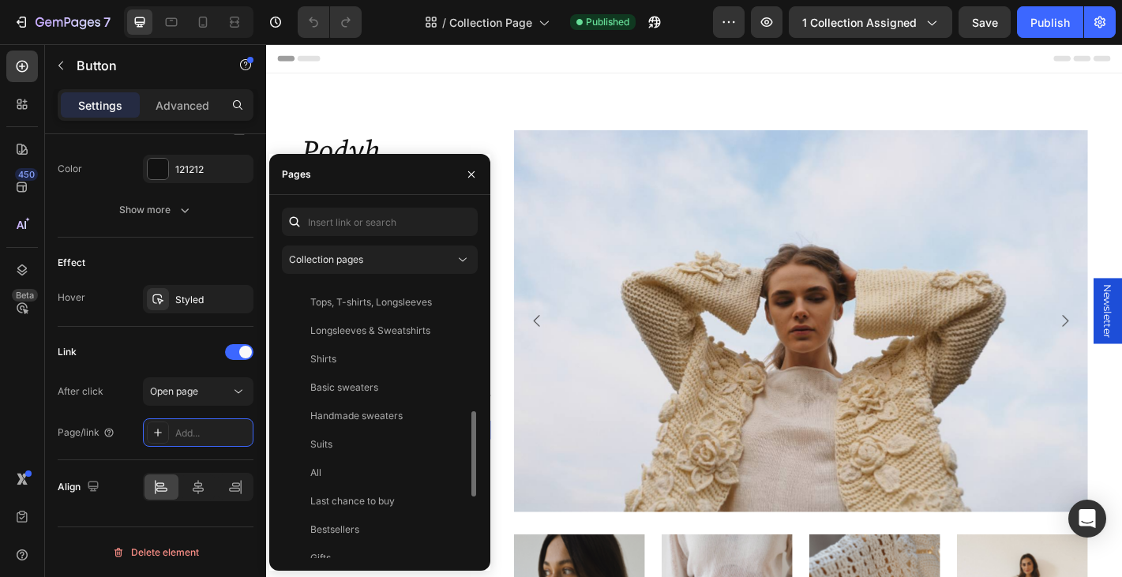
scroll to position [385, 0]
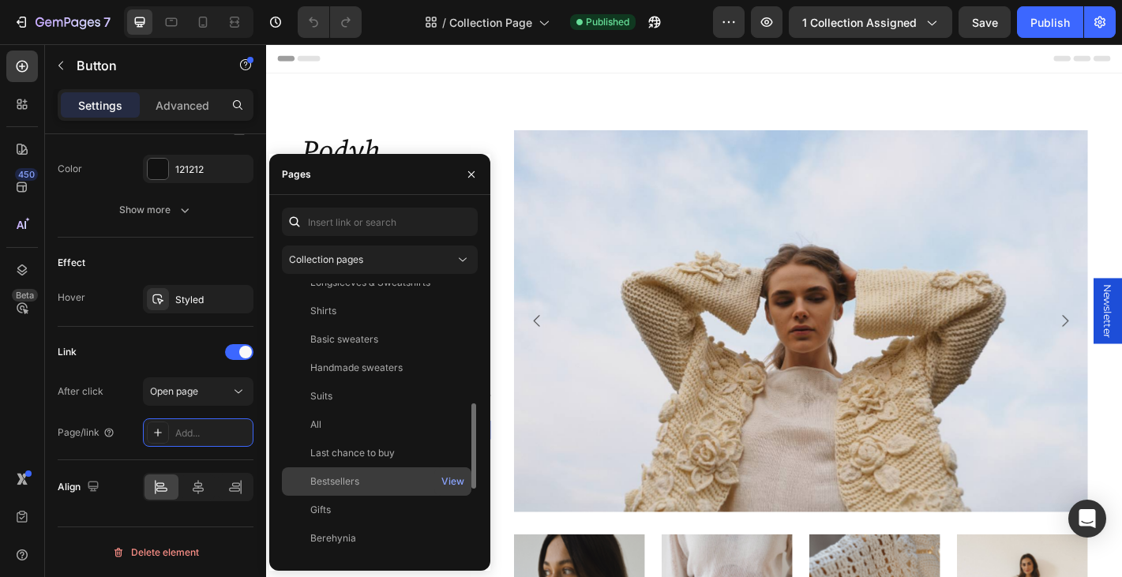
click at [376, 480] on div "Bestsellers" at bounding box center [376, 482] width 177 height 14
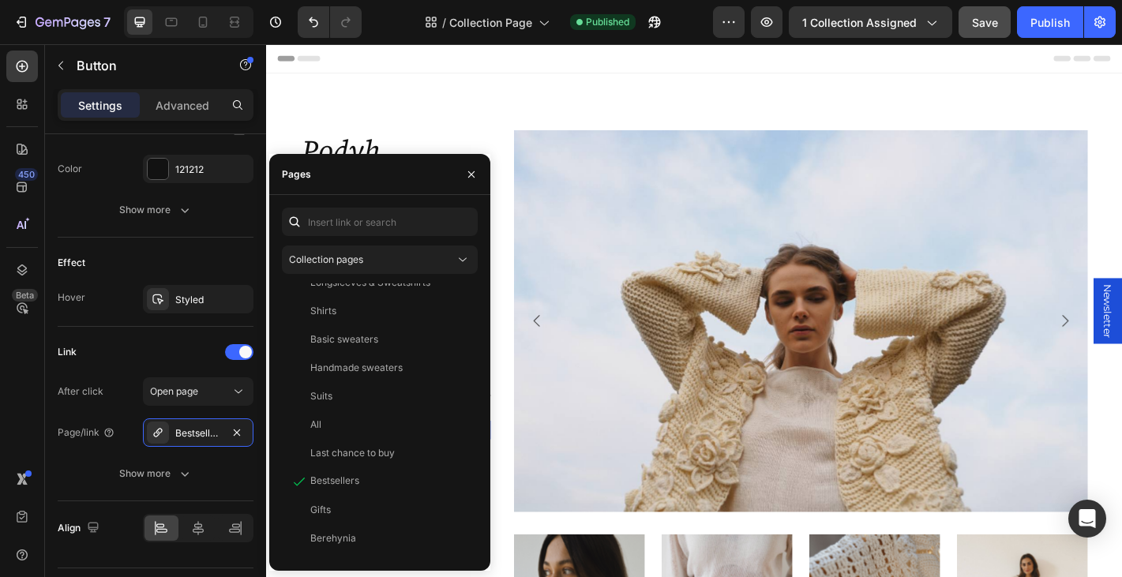
click at [978, 17] on span "Save" at bounding box center [985, 22] width 26 height 13
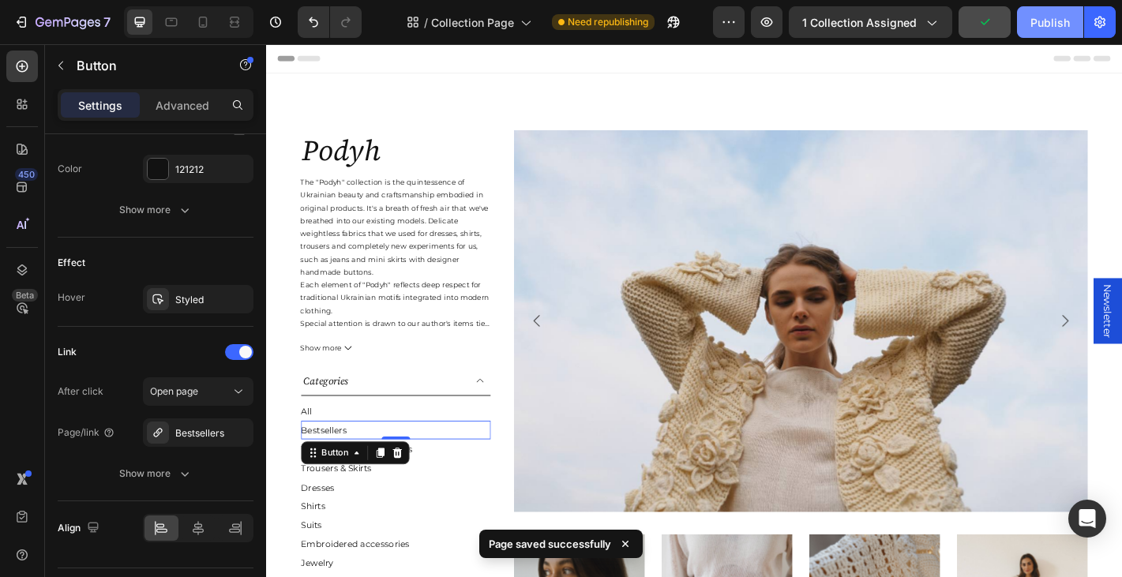
click at [1047, 18] on div "Publish" at bounding box center [1049, 22] width 39 height 17
